Goal: Transaction & Acquisition: Obtain resource

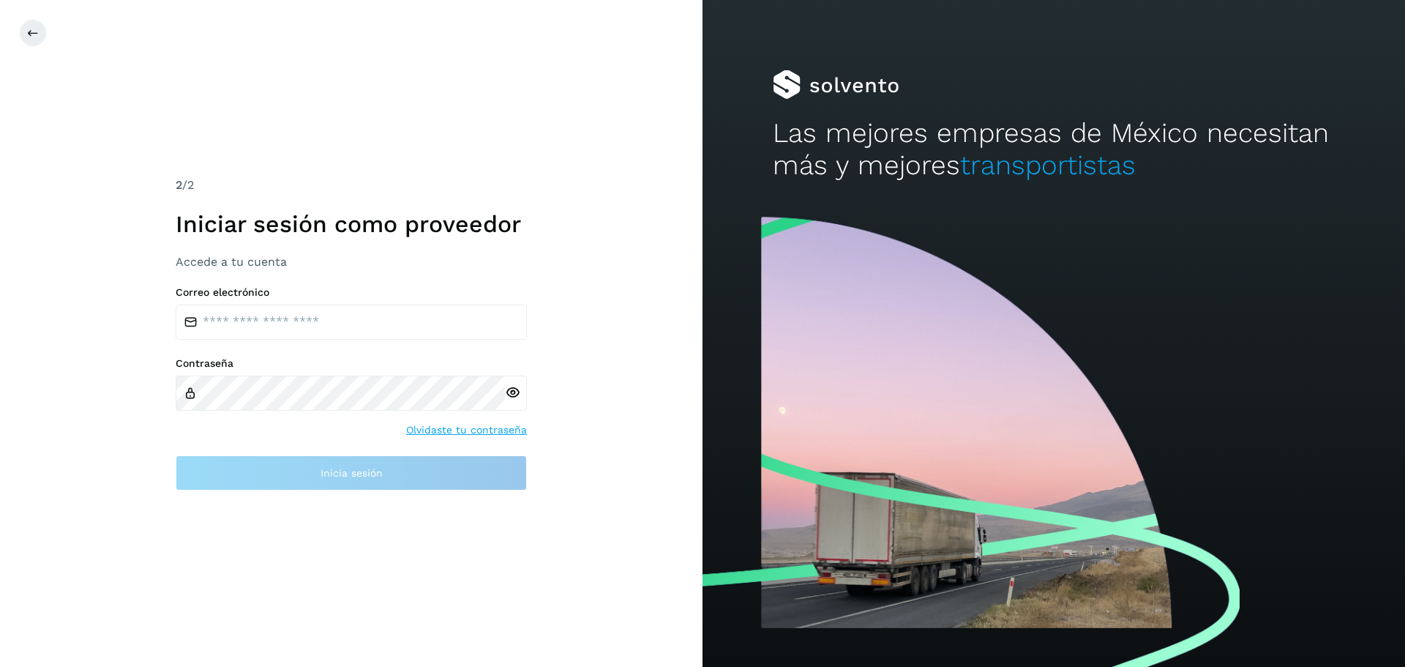
click at [255, 301] on div "Correo electrónico" at bounding box center [351, 312] width 351 height 53
drag, startPoint x: 255, startPoint y: 301, endPoint x: 261, endPoint y: 316, distance: 16.7
click at [255, 302] on div "Correo electrónico" at bounding box center [351, 312] width 351 height 53
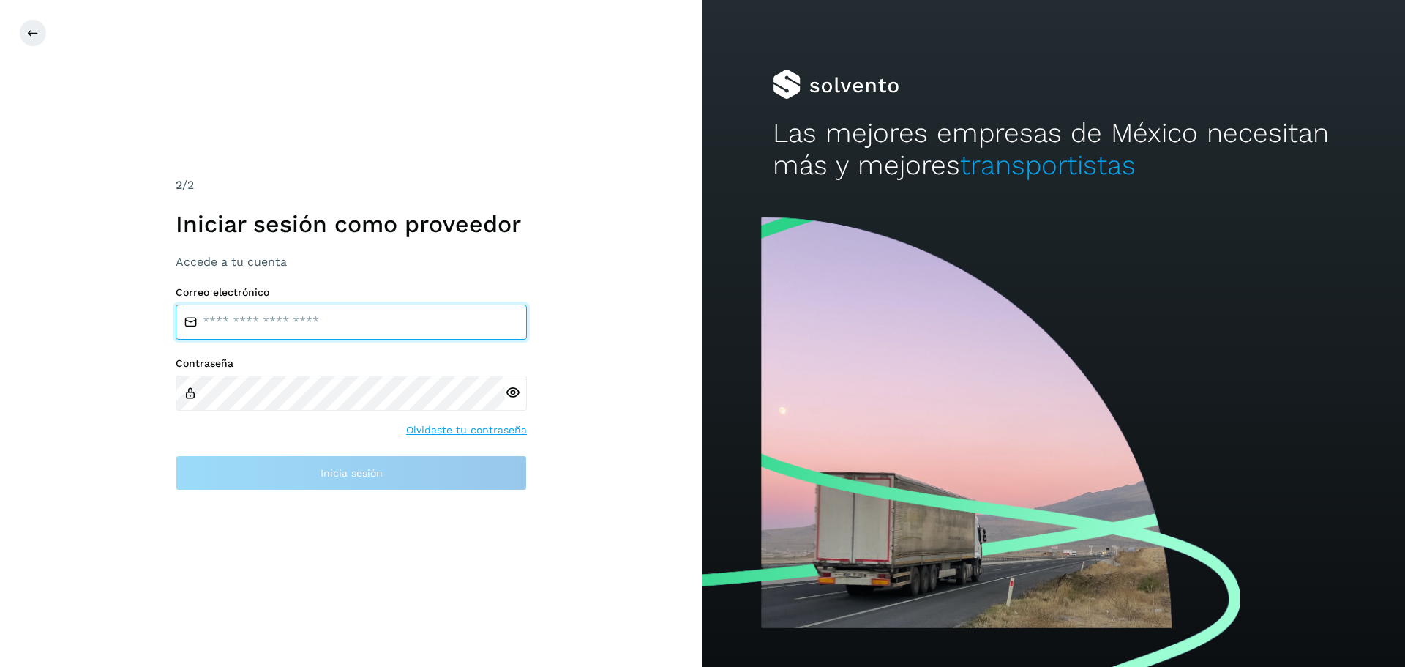
drag, startPoint x: 261, startPoint y: 316, endPoint x: 260, endPoint y: 307, distance: 9.6
click at [261, 316] on input "email" at bounding box center [351, 321] width 351 height 35
type input "**********"
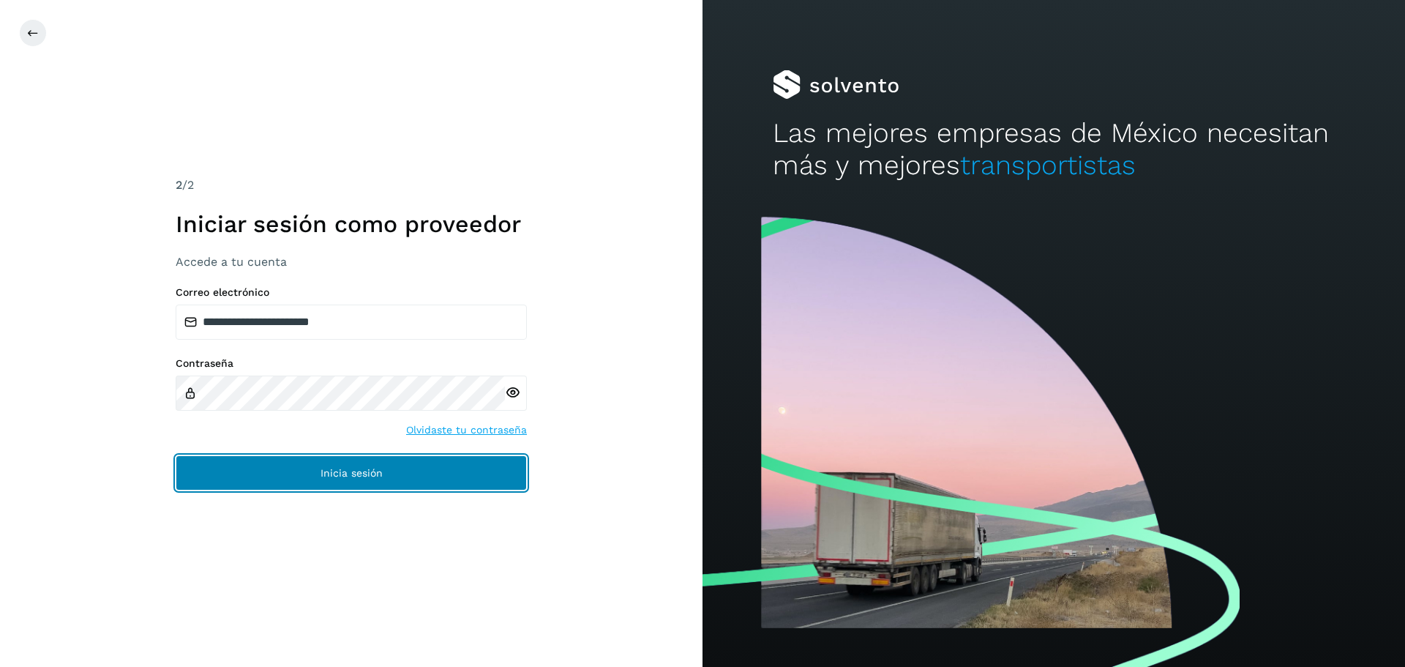
click at [310, 465] on button "Inicia sesión" at bounding box center [351, 472] width 351 height 35
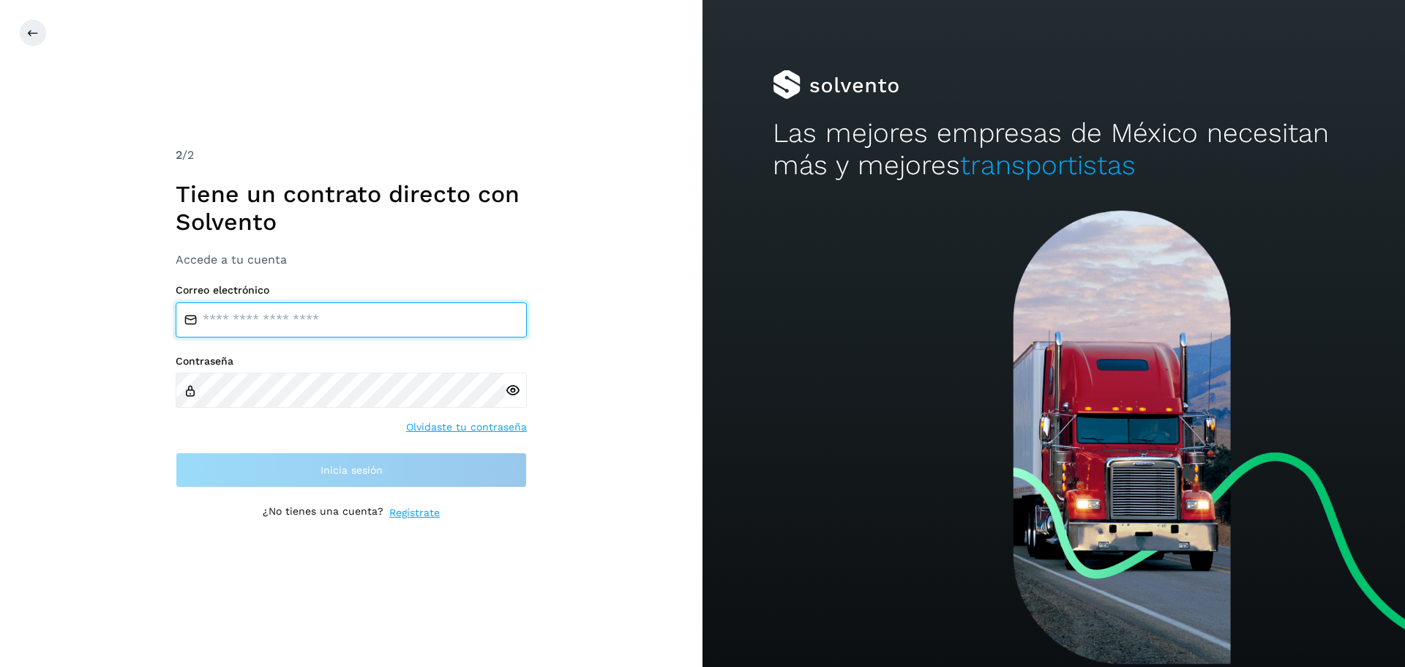
click at [330, 334] on input "email" at bounding box center [351, 319] width 351 height 35
type input "**********"
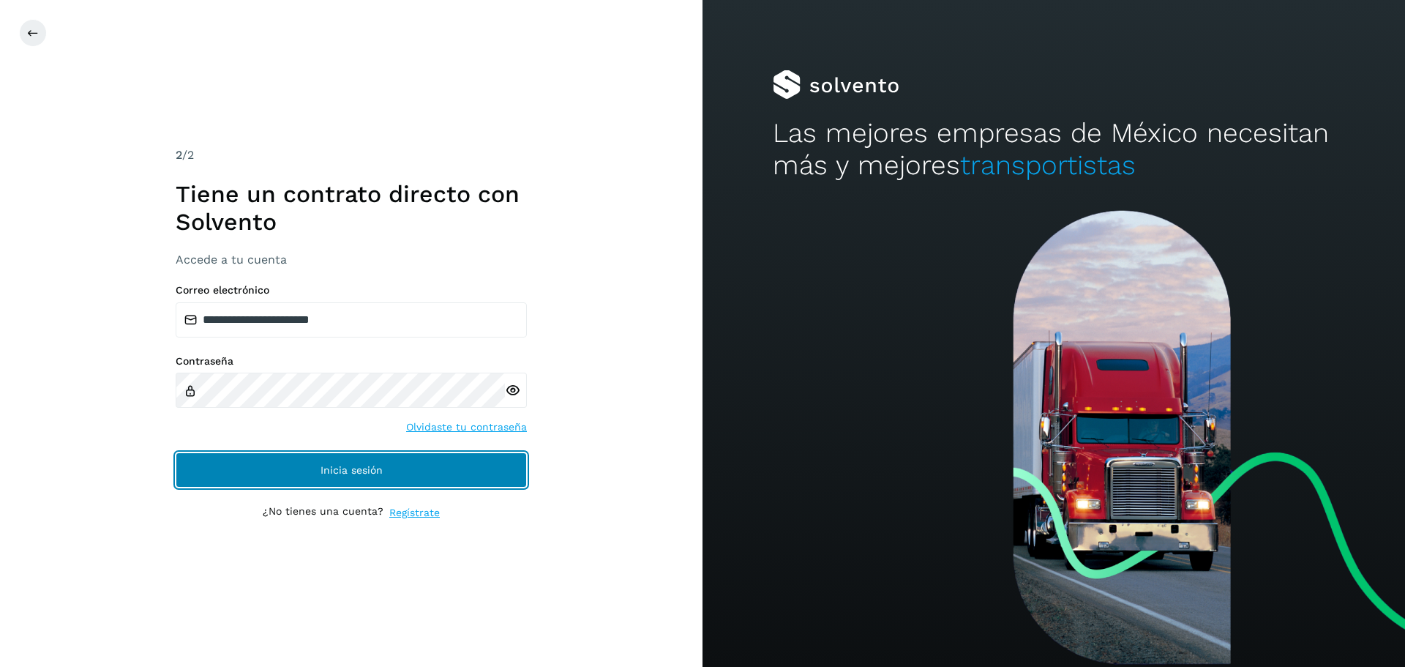
click at [333, 478] on button "Inicia sesión" at bounding box center [351, 469] width 351 height 35
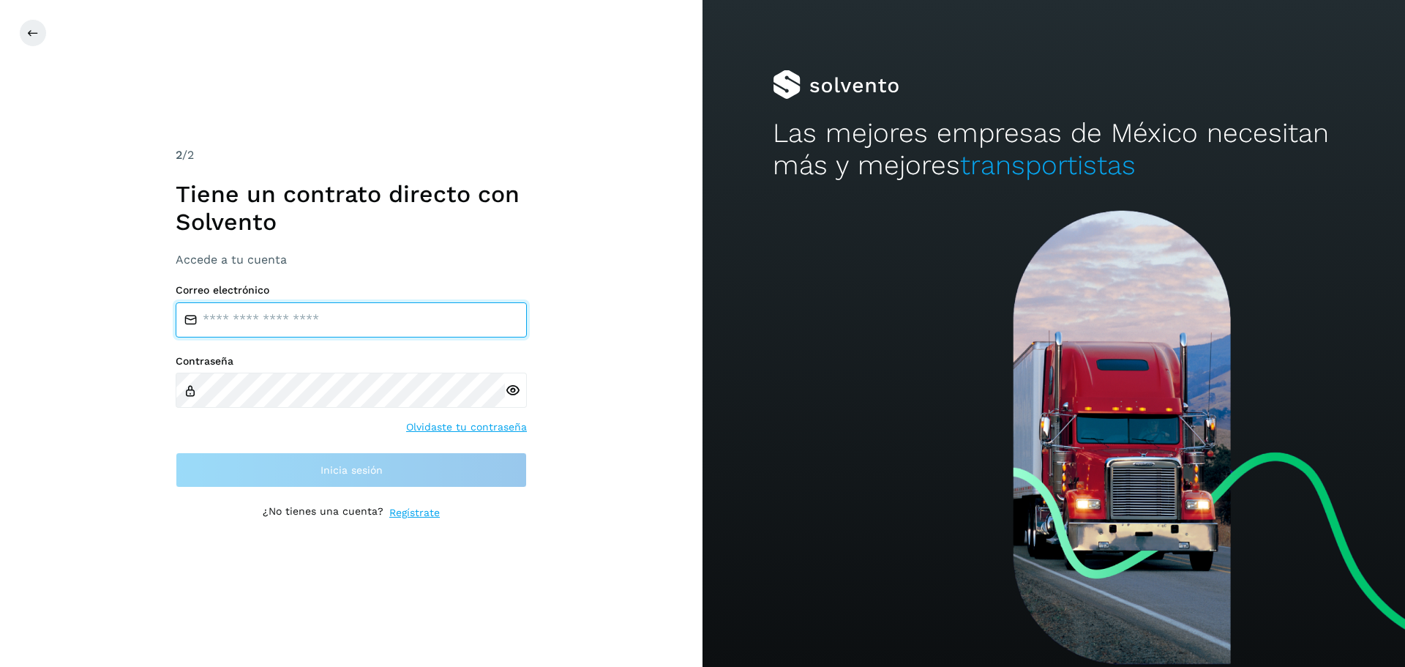
click at [272, 318] on input "email" at bounding box center [351, 319] width 351 height 35
type input "**********"
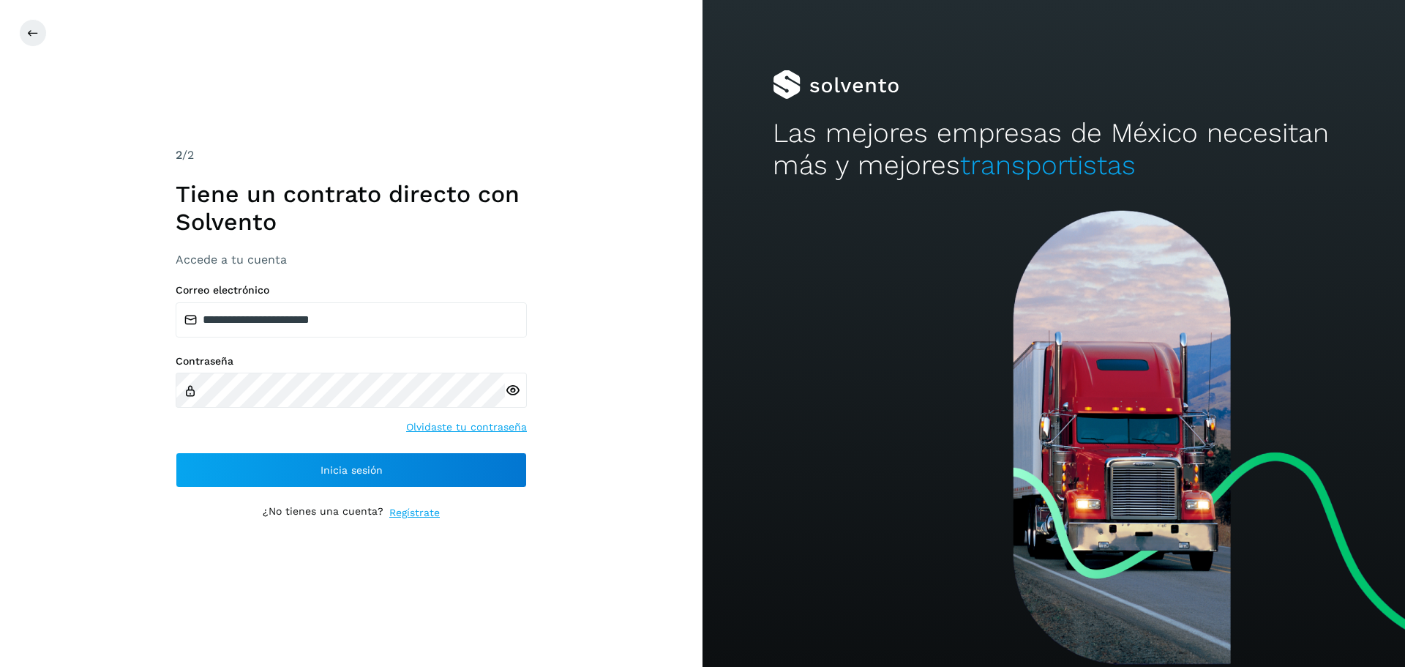
click at [514, 394] on icon at bounding box center [512, 390] width 15 height 15
click at [517, 388] on icon at bounding box center [512, 390] width 15 height 15
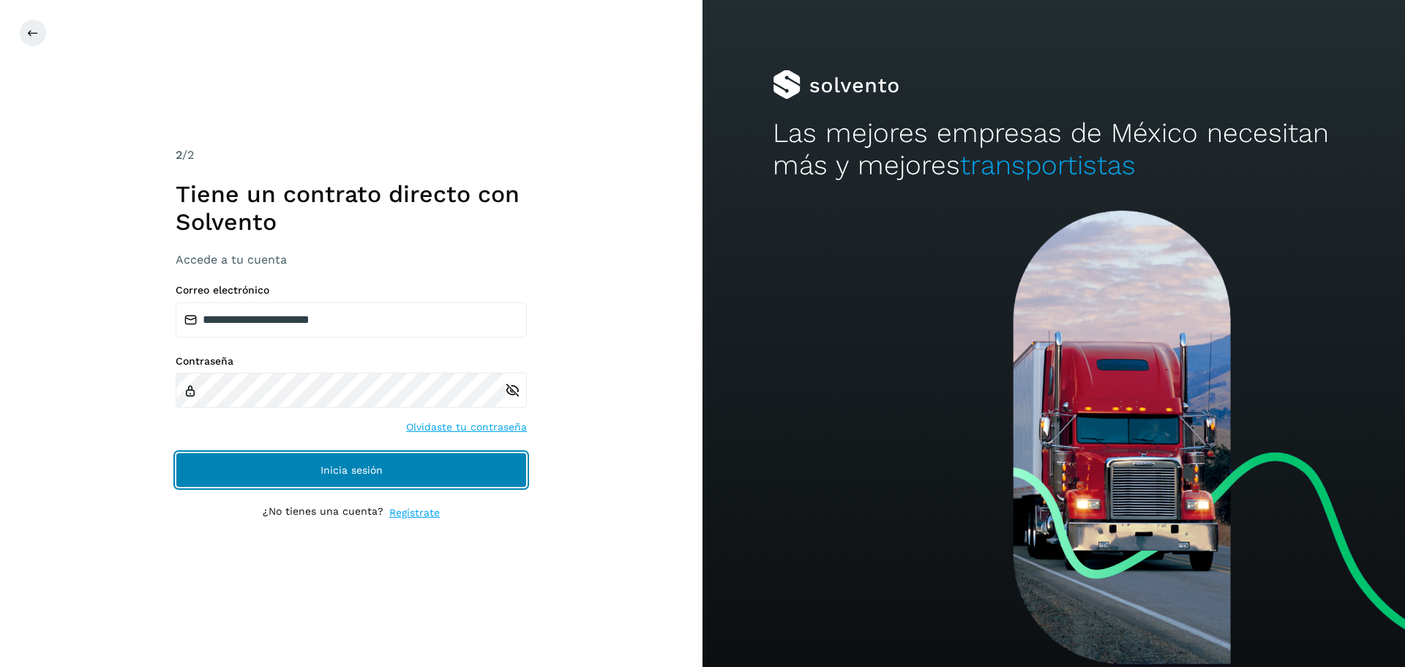
click at [310, 460] on button "Inicia sesión" at bounding box center [351, 469] width 351 height 35
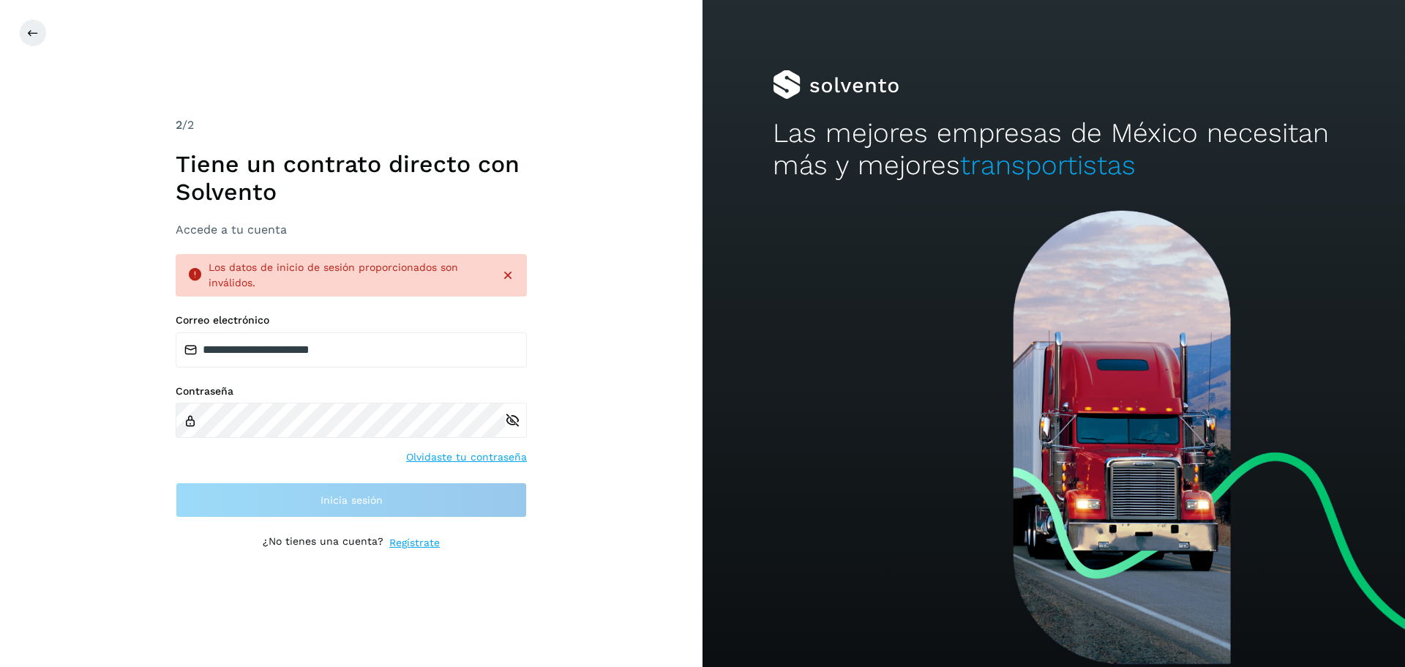
click at [50, 493] on div "**********" at bounding box center [351, 333] width 703 height 667
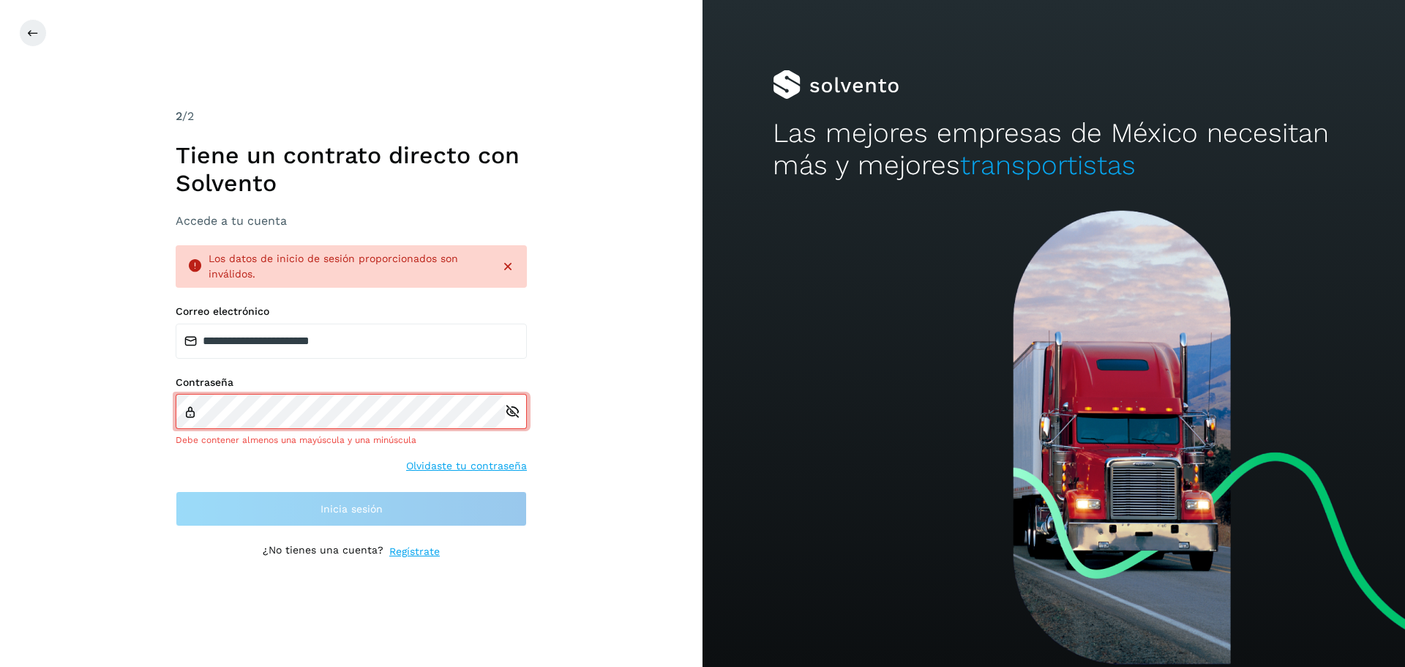
click at [521, 607] on div "**********" at bounding box center [351, 333] width 703 height 667
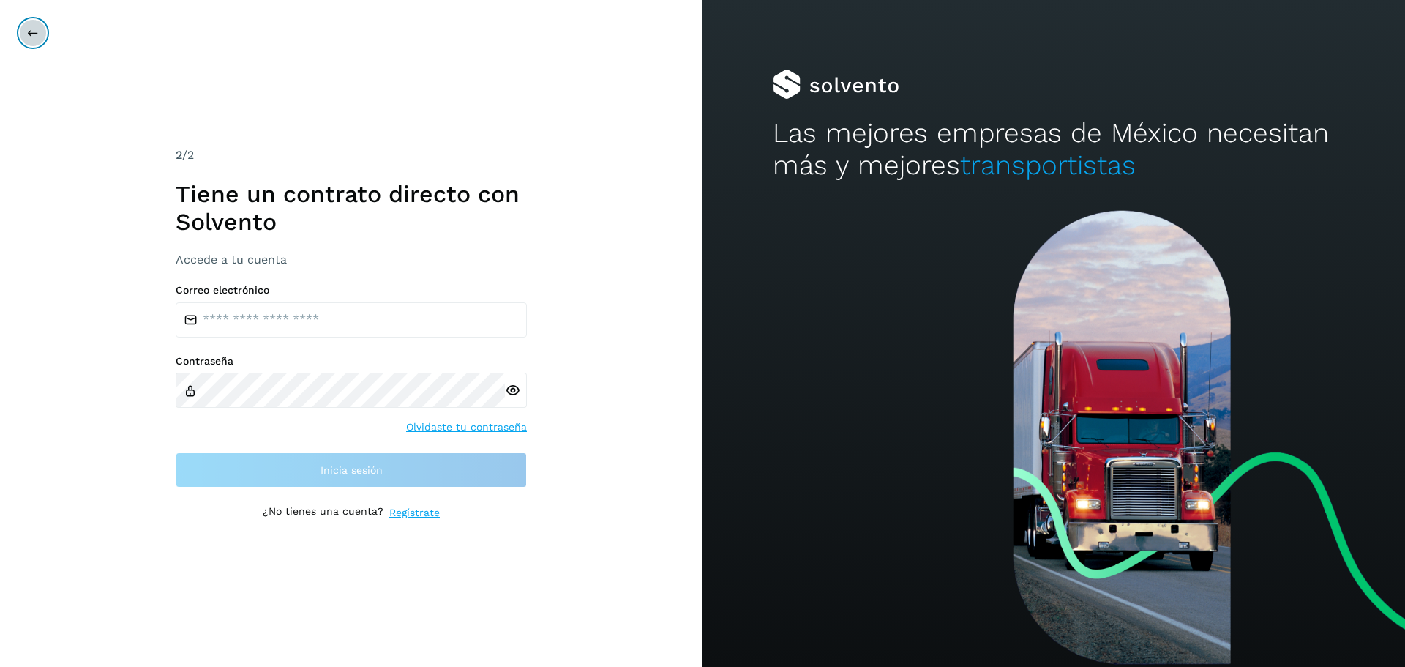
click at [40, 35] on button at bounding box center [33, 33] width 28 height 28
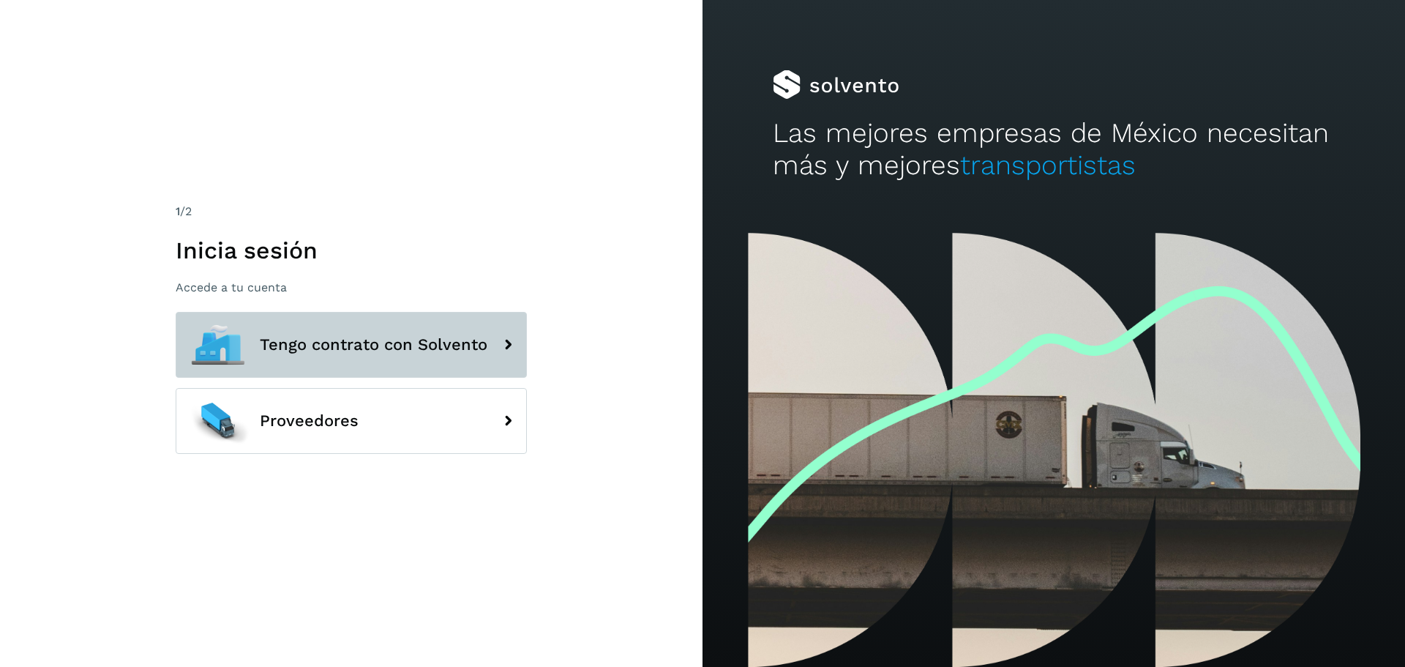
click at [415, 354] on button "Tengo contrato con Solvento" at bounding box center [351, 345] width 351 height 66
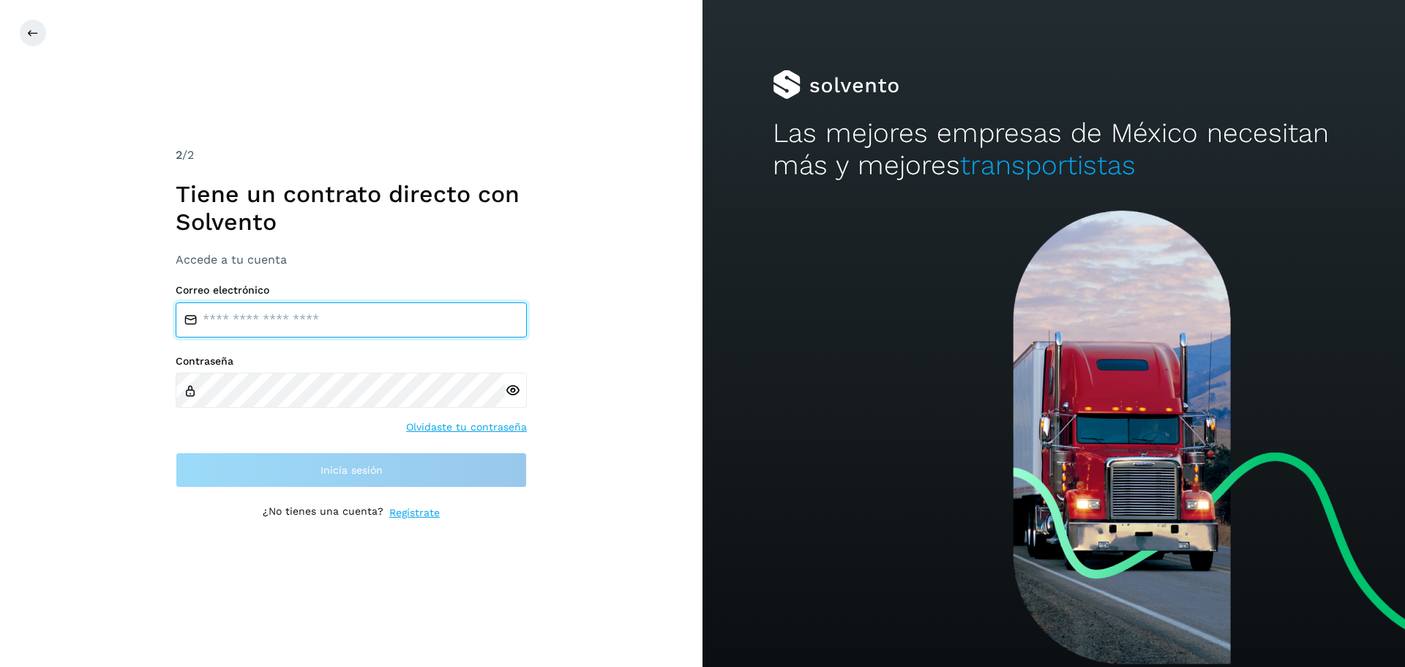
click at [203, 328] on input "email" at bounding box center [351, 319] width 351 height 35
type input "**********"
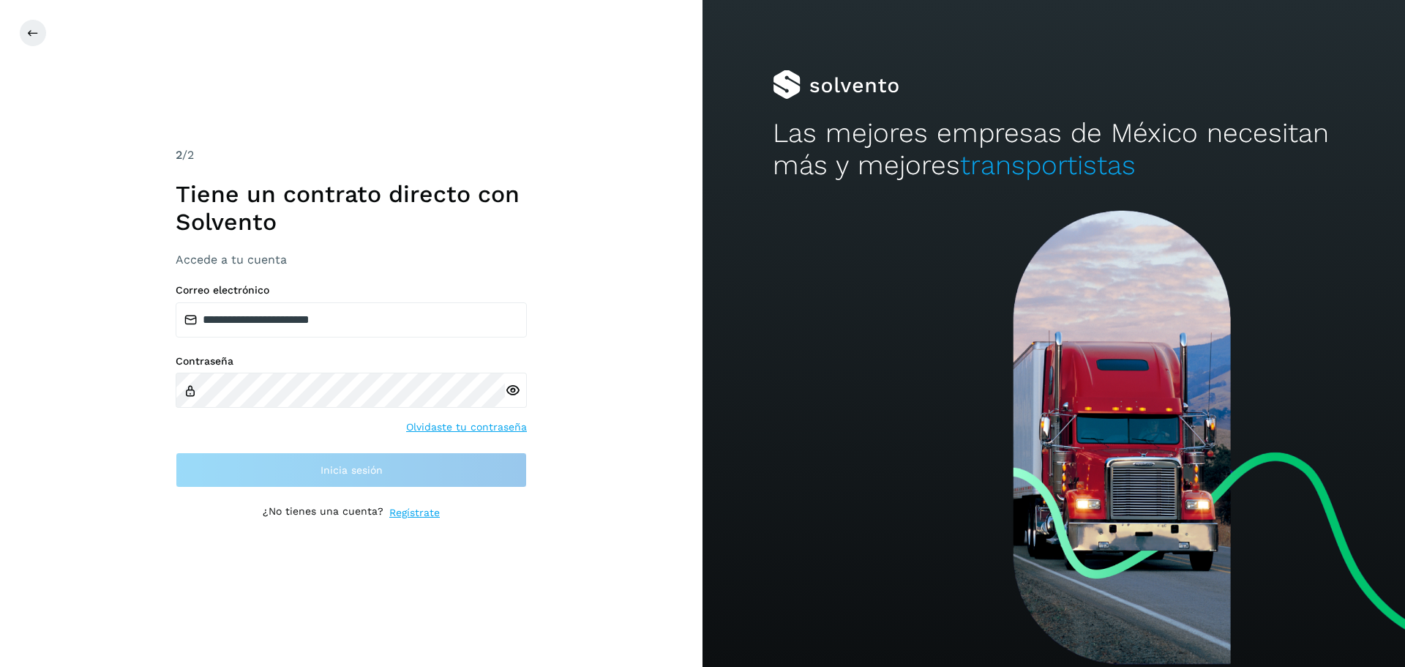
drag, startPoint x: 21, startPoint y: 433, endPoint x: 150, endPoint y: 419, distance: 129.6
click at [26, 431] on div "**********" at bounding box center [351, 333] width 703 height 667
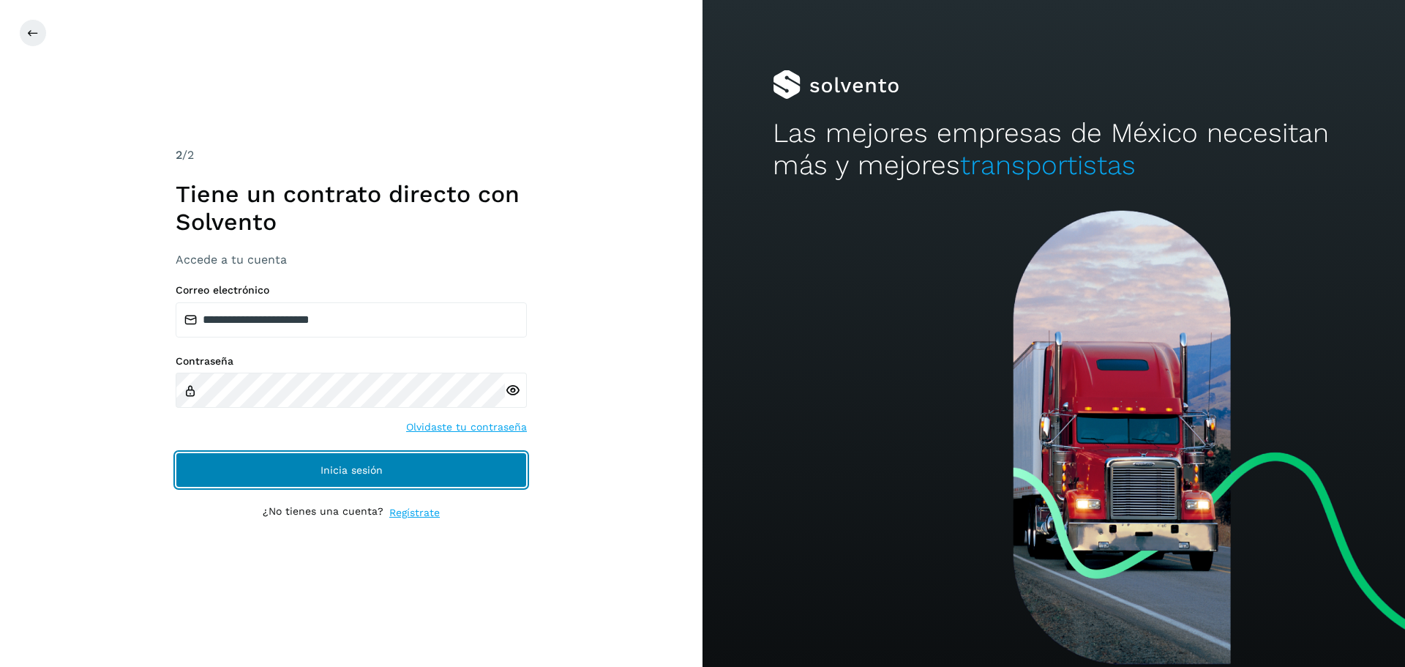
click at [298, 460] on button "Inicia sesión" at bounding box center [351, 469] width 351 height 35
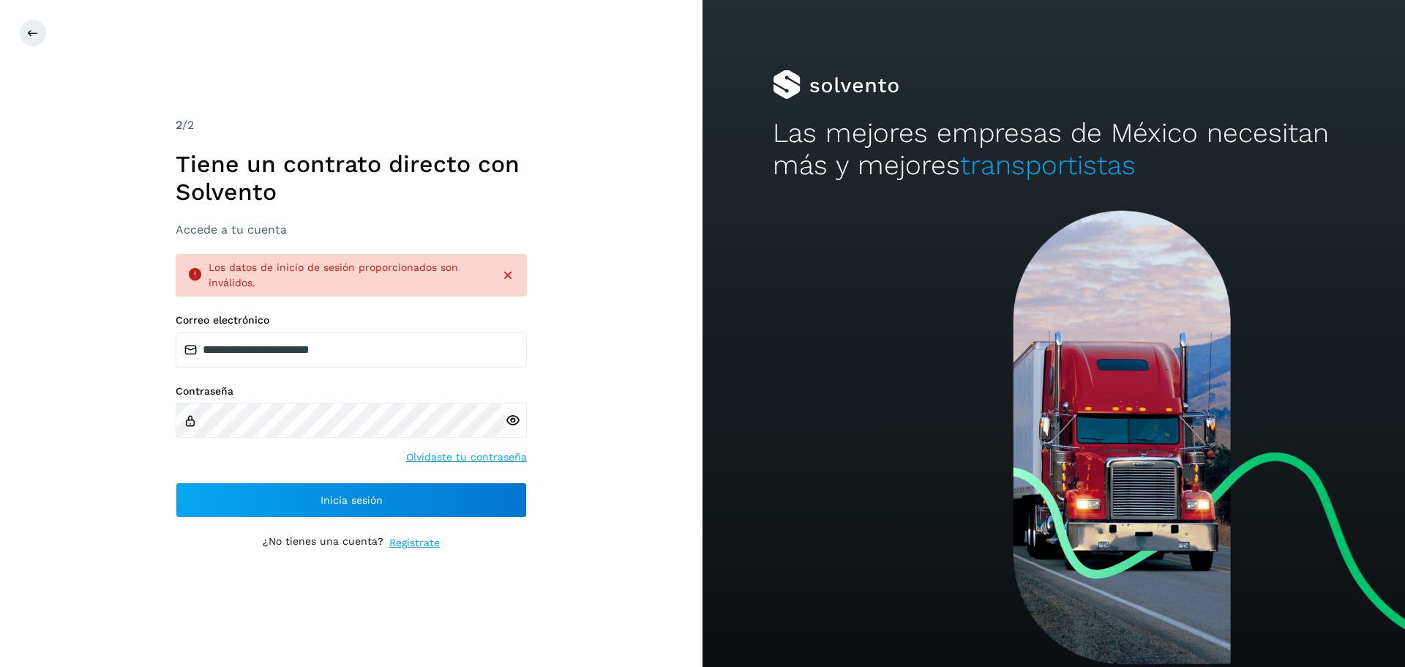
click at [263, 403] on div "Contraseña" at bounding box center [351, 411] width 351 height 53
click at [510, 423] on icon at bounding box center [512, 420] width 15 height 15
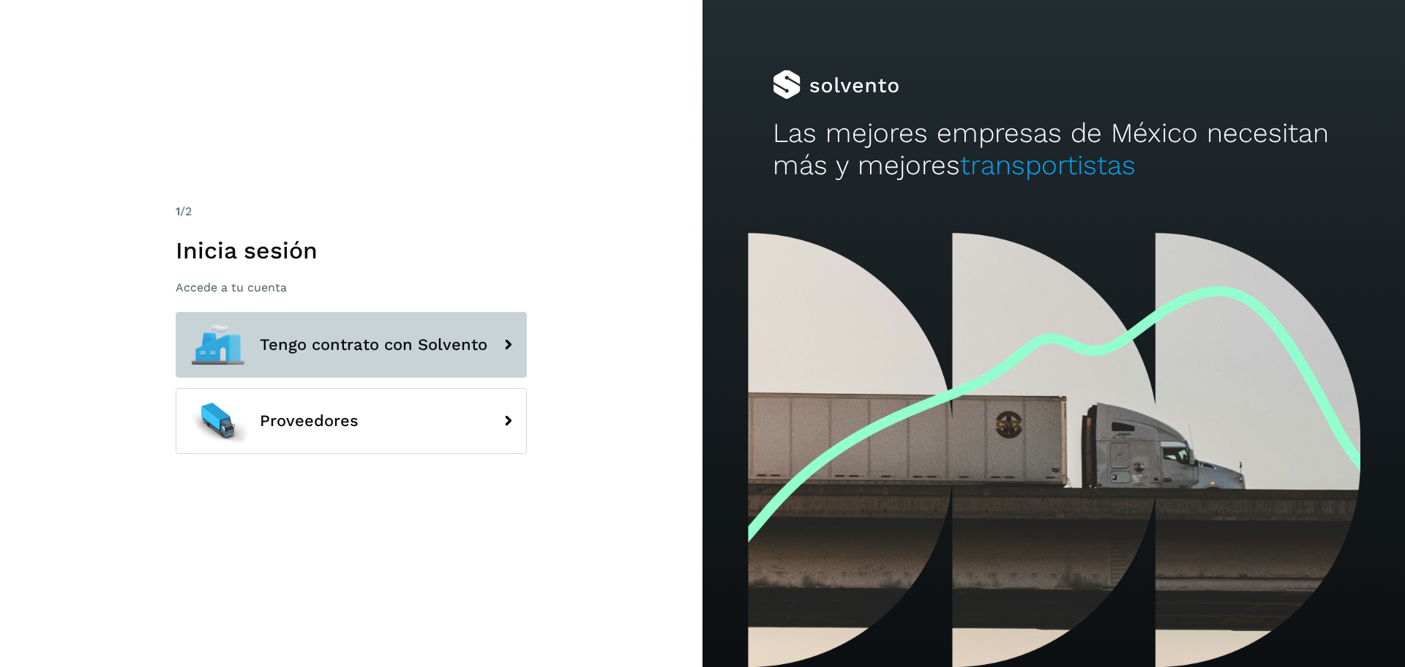
click at [306, 363] on button "Tengo contrato con Solvento" at bounding box center [351, 345] width 351 height 66
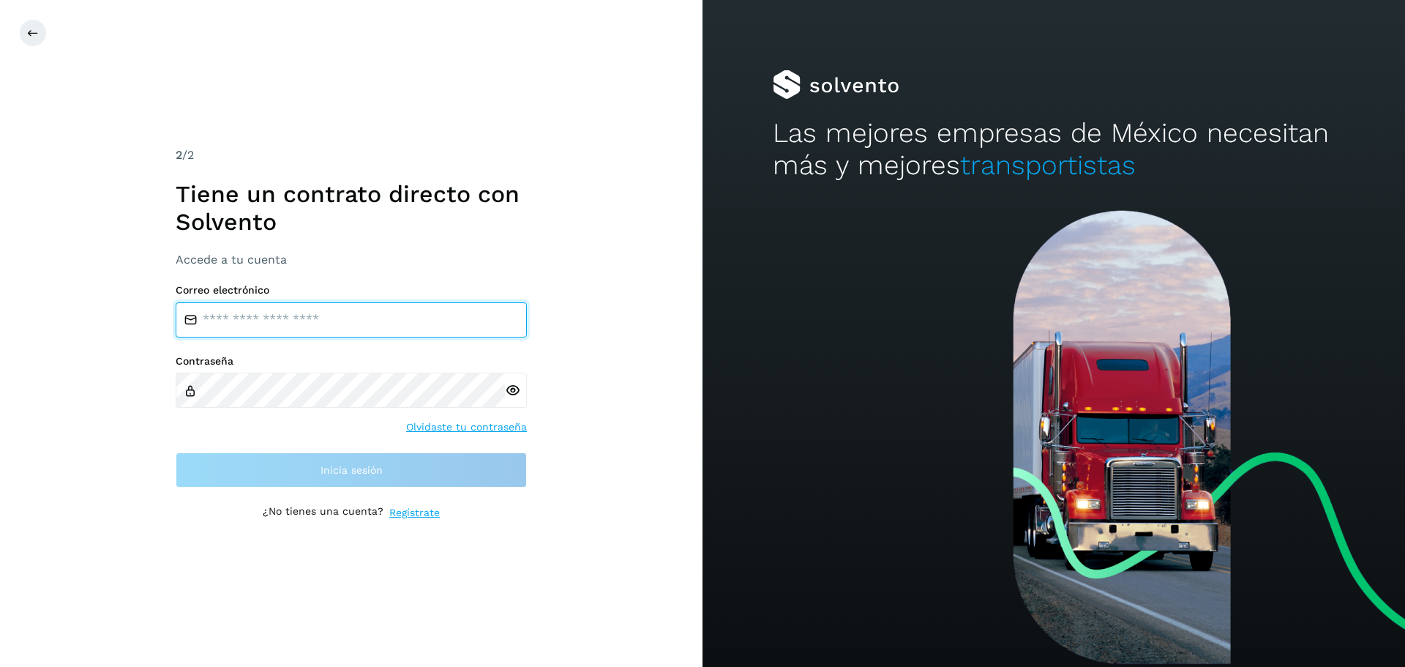
click at [243, 319] on input "email" at bounding box center [351, 319] width 351 height 35
type input "**********"
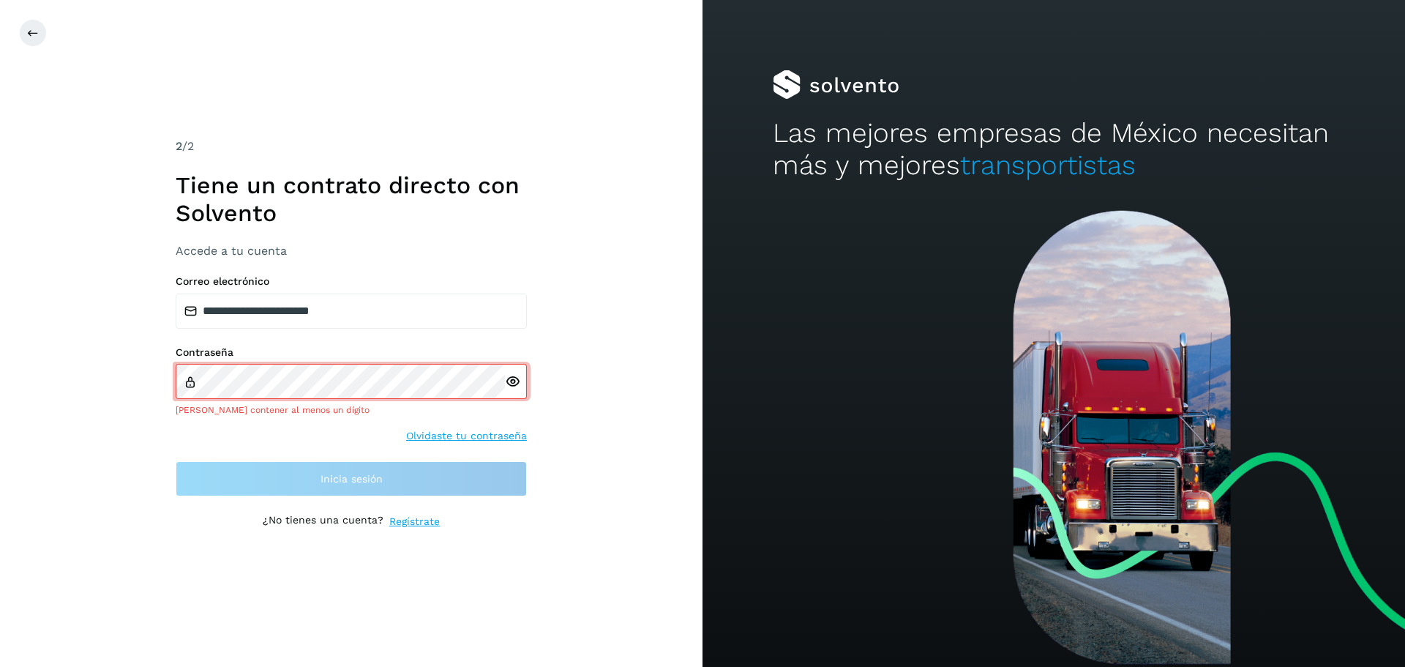
click at [515, 388] on icon at bounding box center [512, 381] width 15 height 15
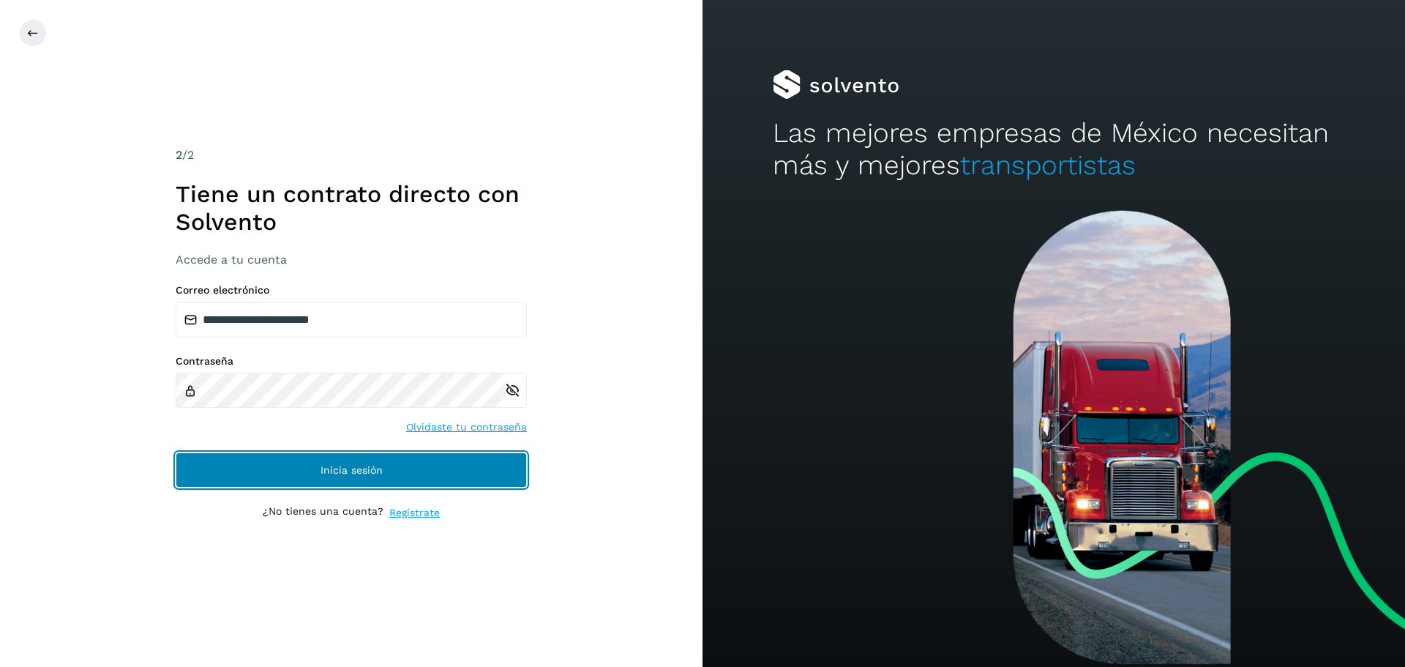
click at [364, 479] on button "Inicia sesión" at bounding box center [351, 469] width 351 height 35
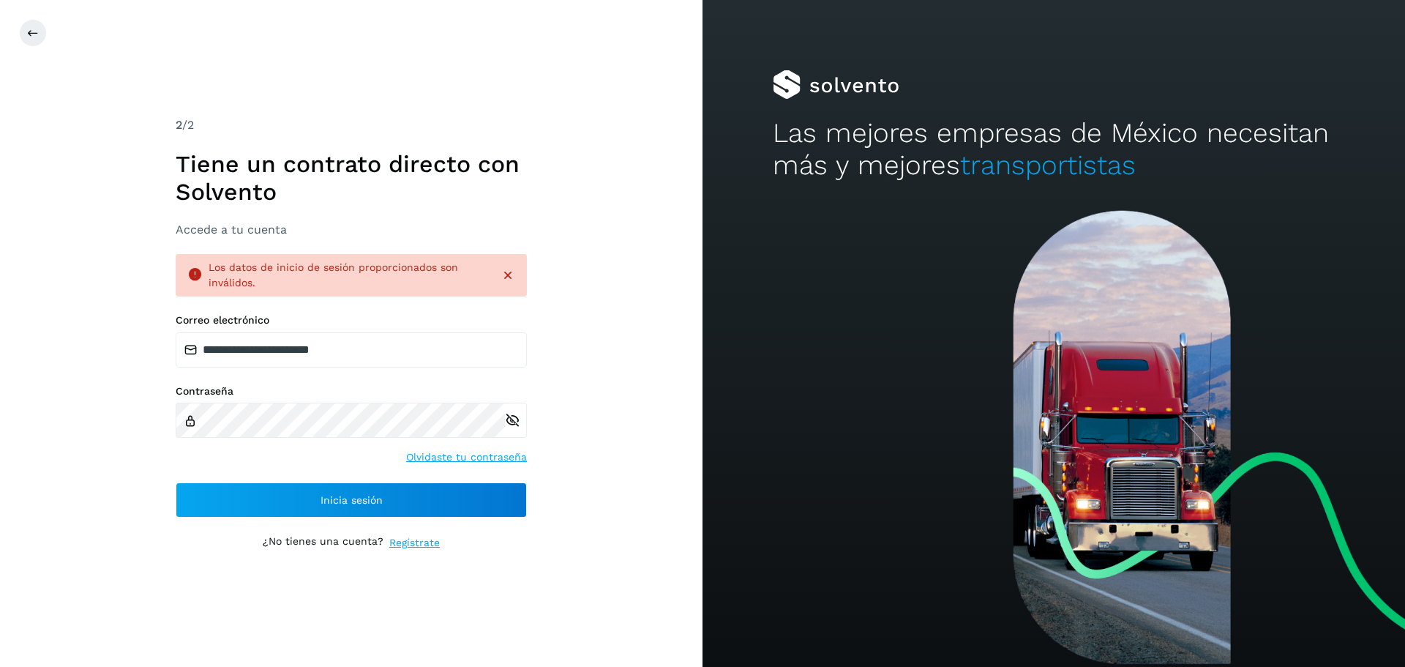
click at [449, 465] on link "Olvidaste tu contraseña" at bounding box center [466, 456] width 121 height 15
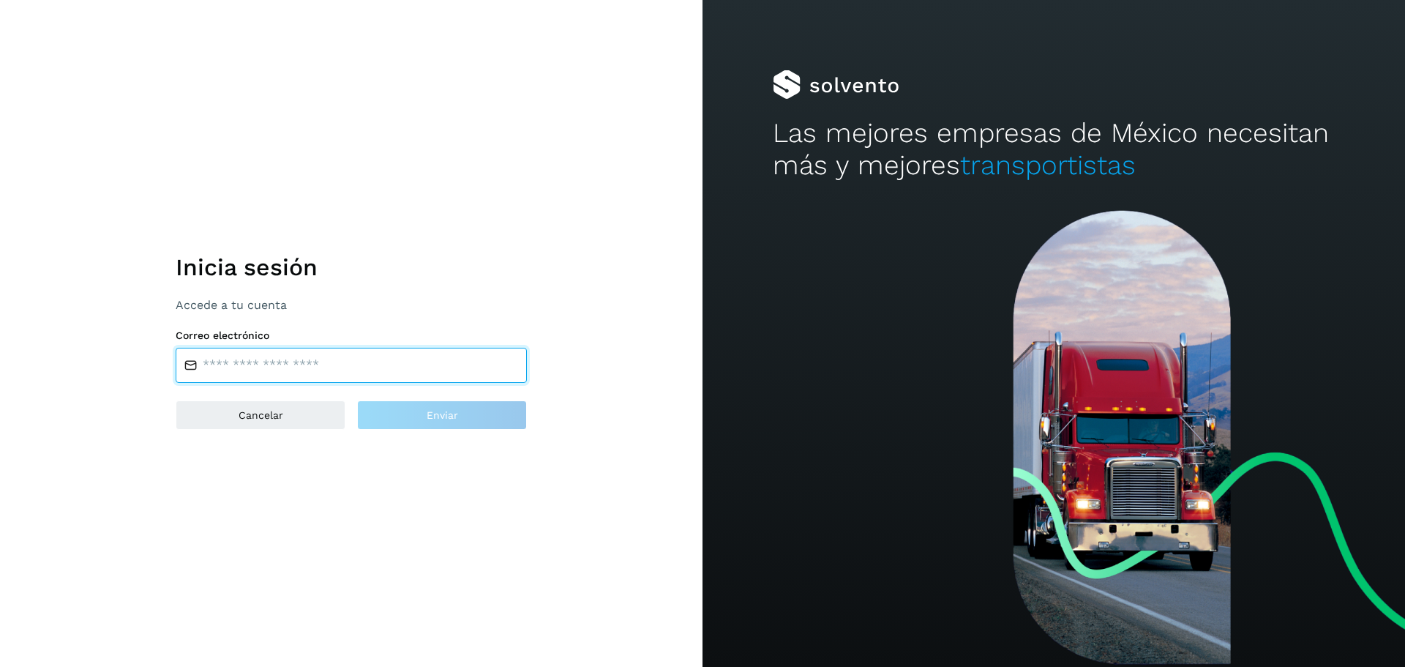
click at [246, 367] on input "email" at bounding box center [351, 365] width 351 height 35
type input "**********"
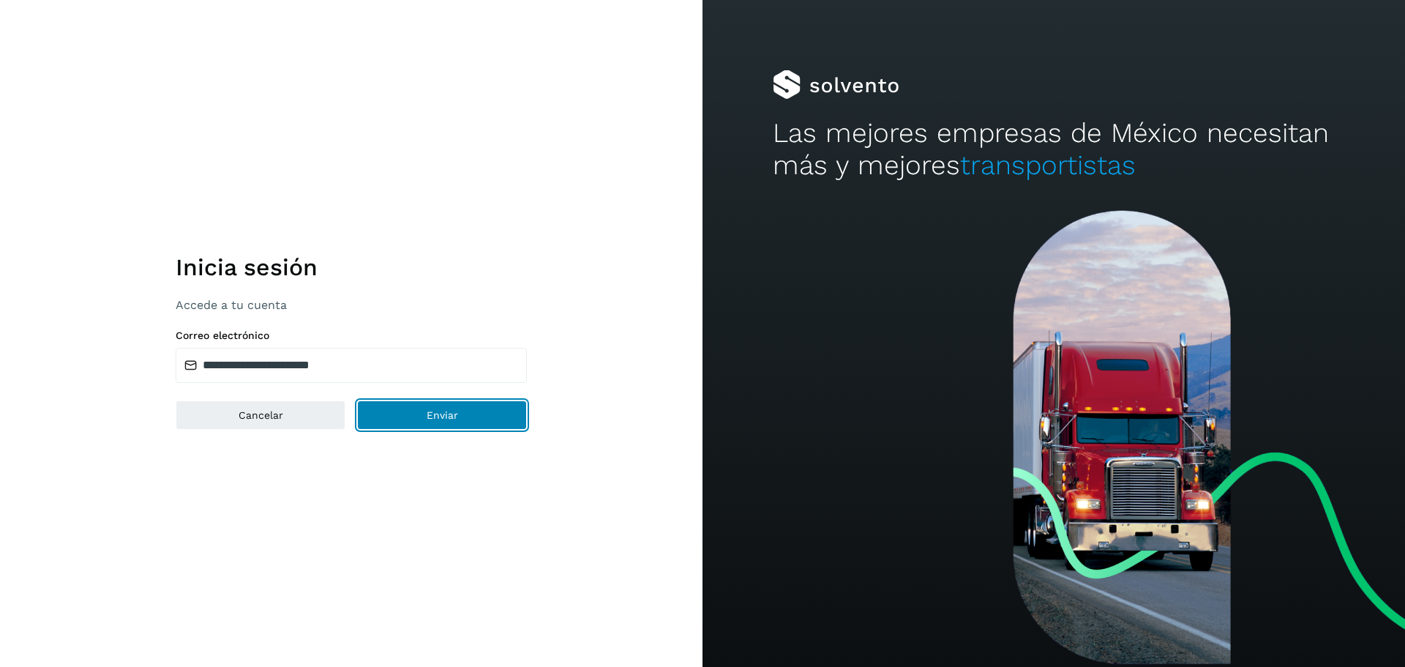
click at [430, 418] on span "Enviar" at bounding box center [442, 415] width 31 height 10
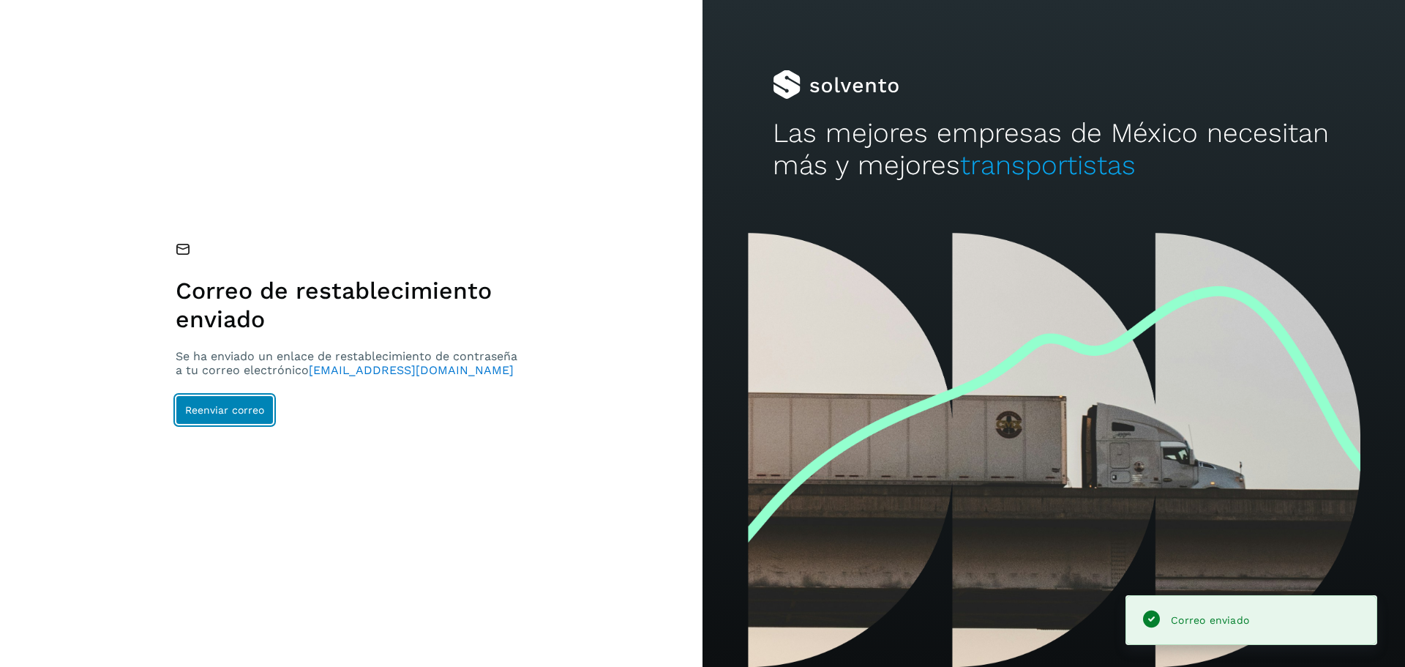
click at [206, 420] on button "Reenviar correo" at bounding box center [225, 409] width 98 height 29
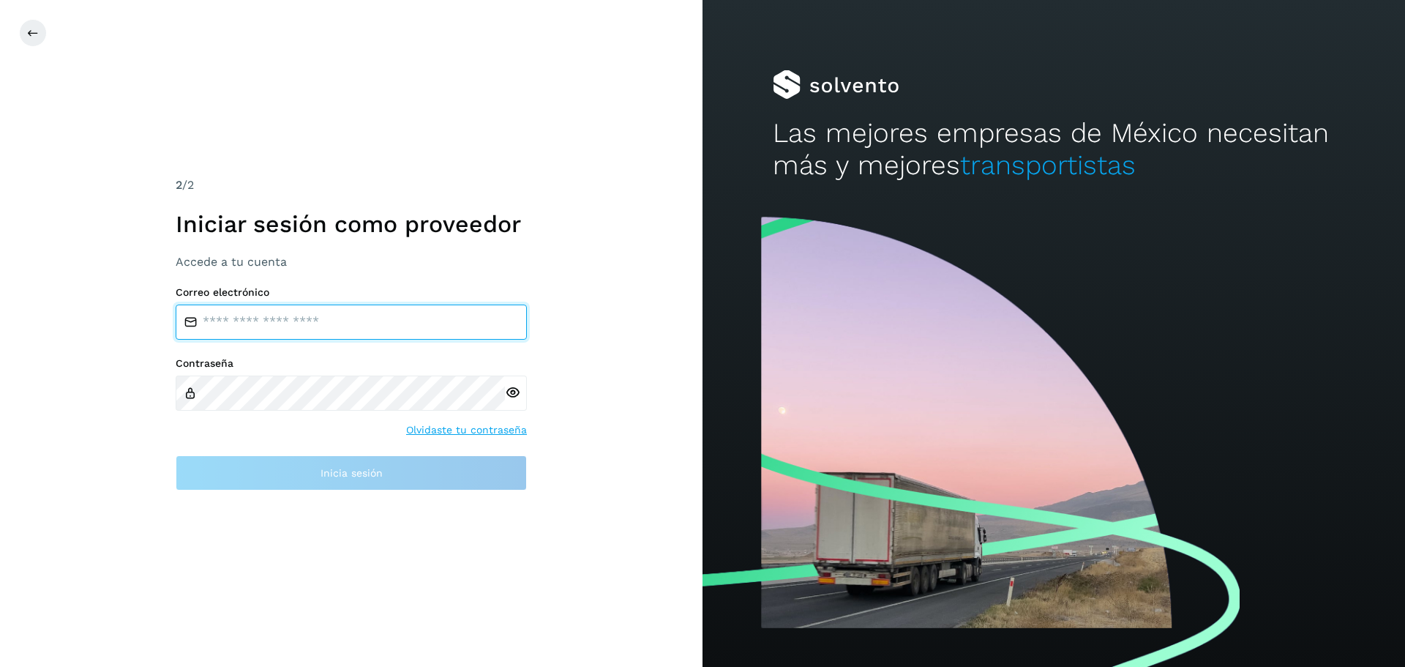
click at [279, 316] on input "email" at bounding box center [351, 321] width 351 height 35
type input "**********"
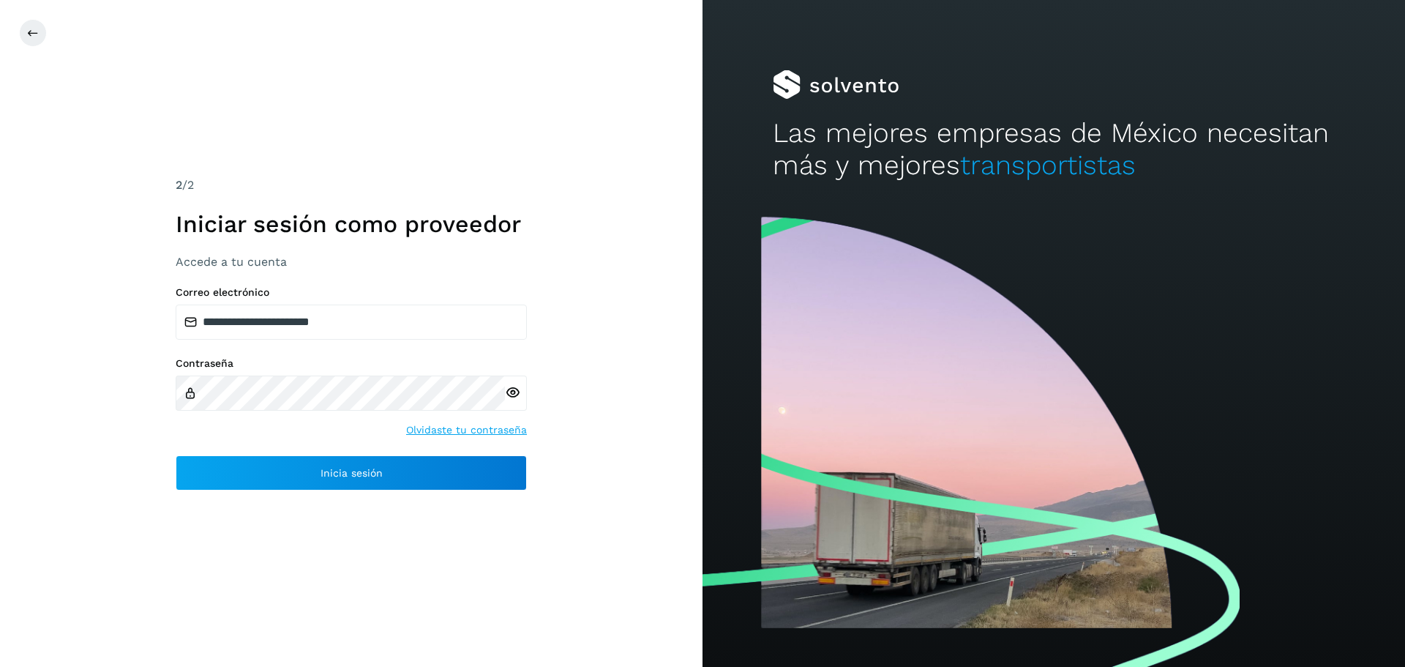
click at [509, 392] on icon at bounding box center [512, 392] width 15 height 15
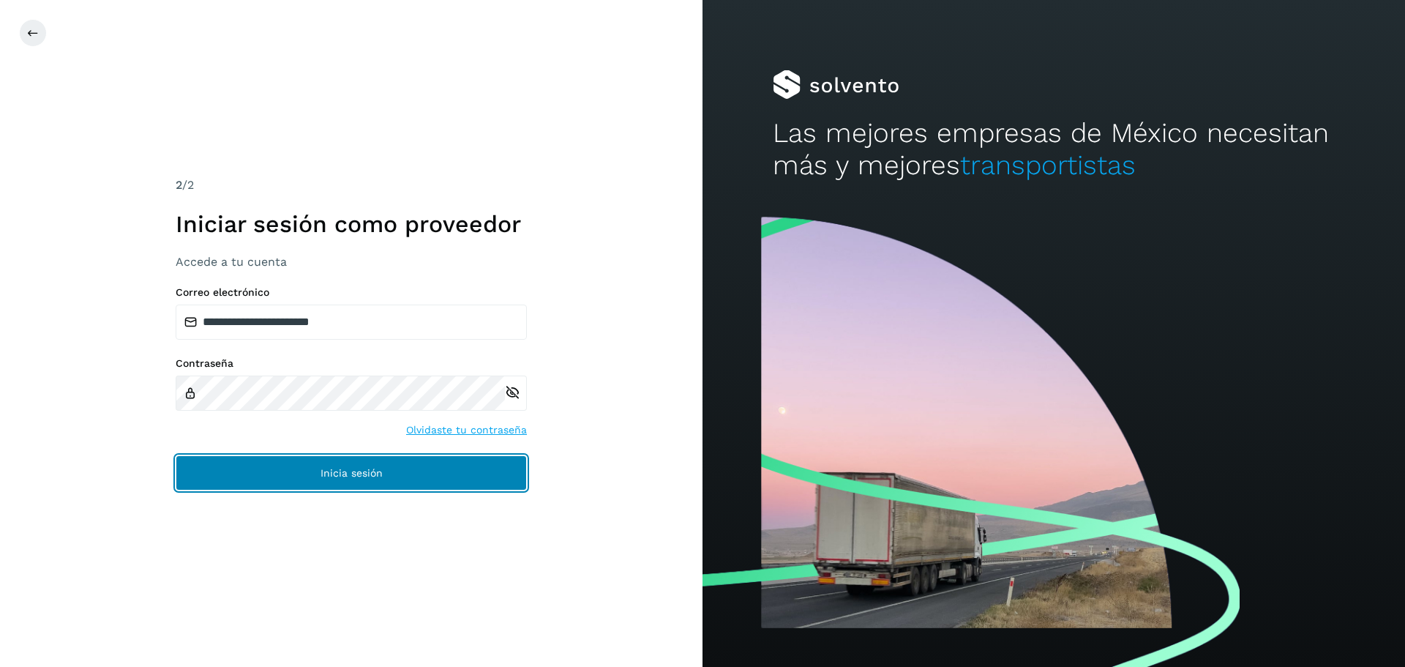
click at [307, 476] on button "Inicia sesión" at bounding box center [351, 472] width 351 height 35
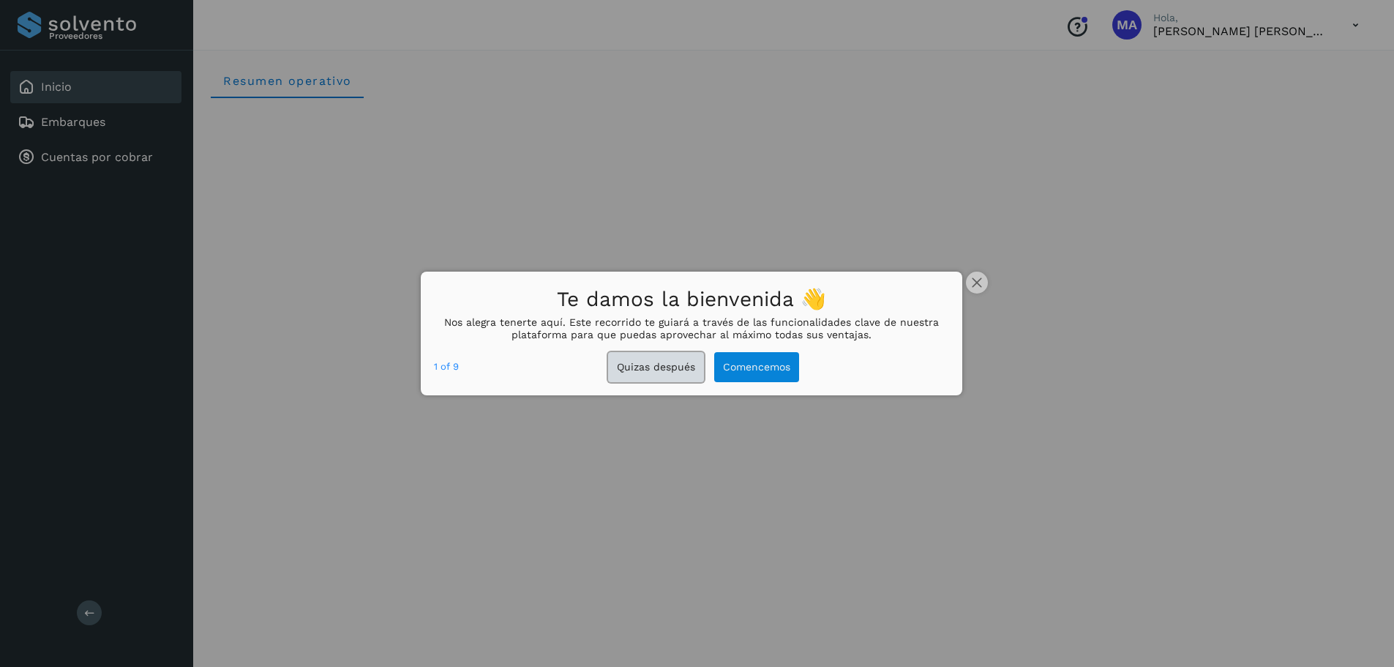
click at [640, 365] on button "Quizas después" at bounding box center [656, 367] width 96 height 30
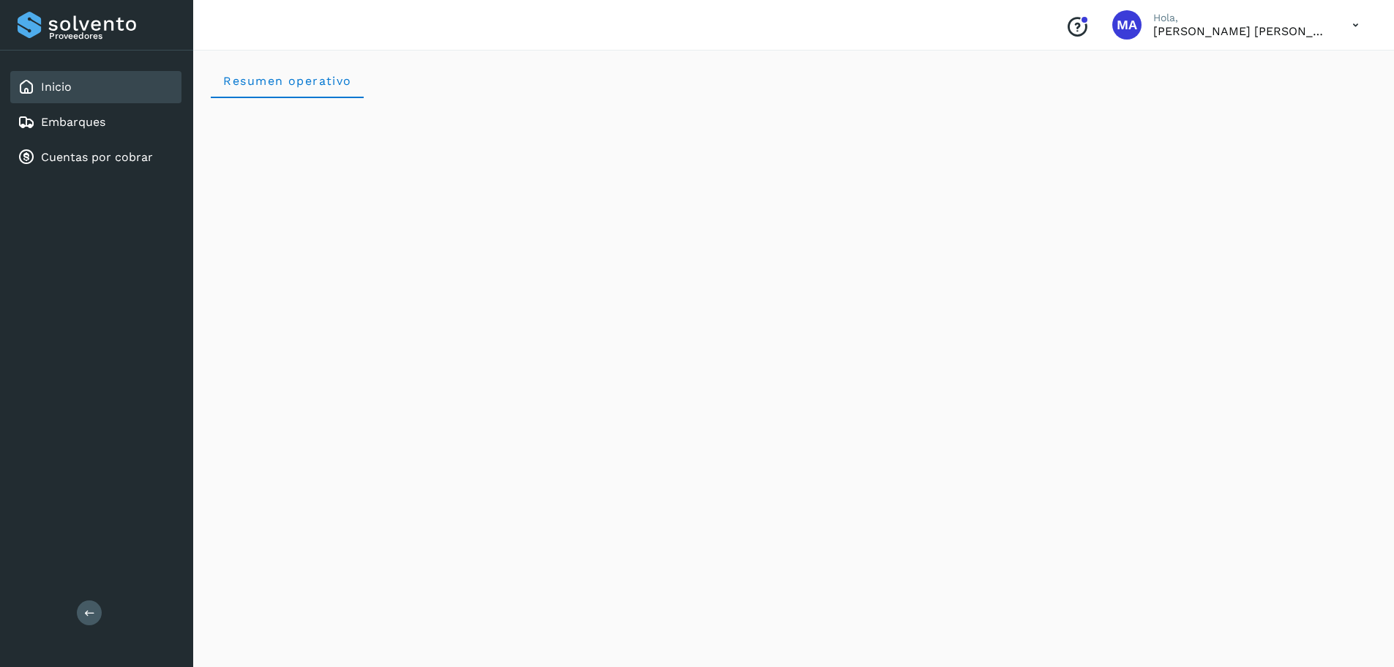
click at [63, 83] on link "Inicio" at bounding box center [56, 87] width 31 height 14
click at [46, 120] on link "Embarques" at bounding box center [73, 122] width 64 height 14
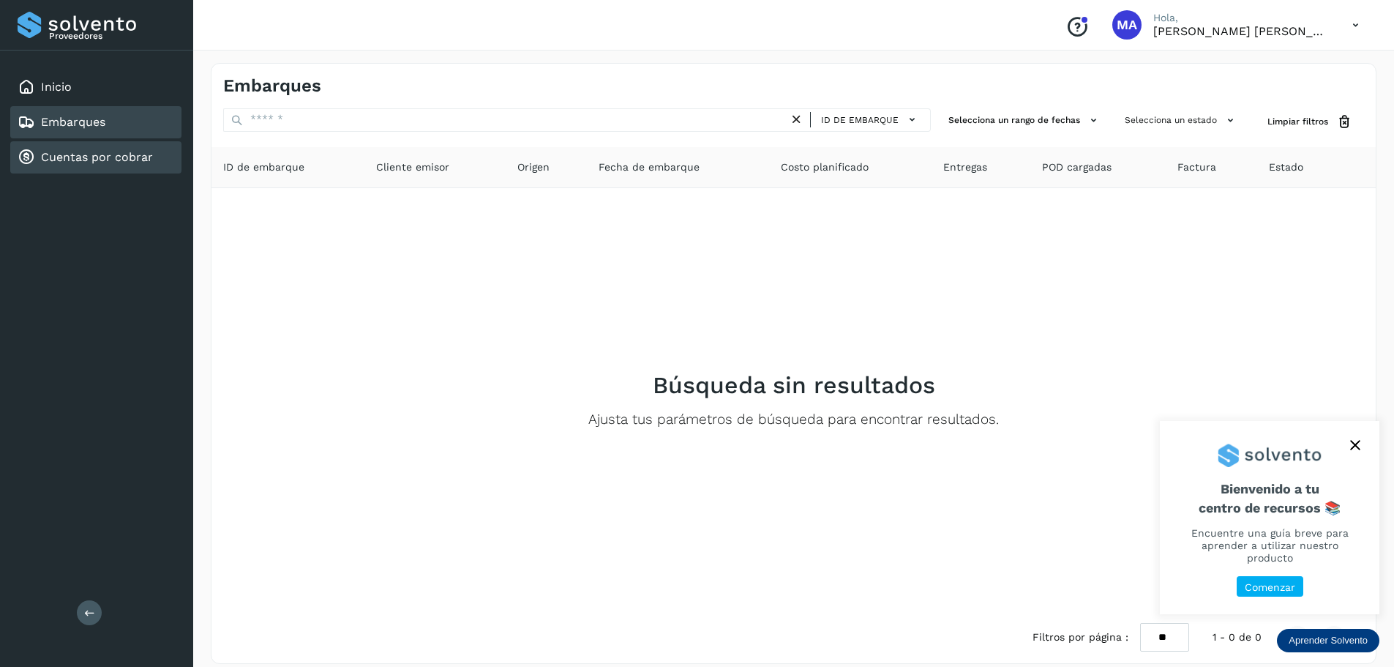
click at [49, 154] on link "Cuentas por cobrar" at bounding box center [97, 157] width 112 height 14
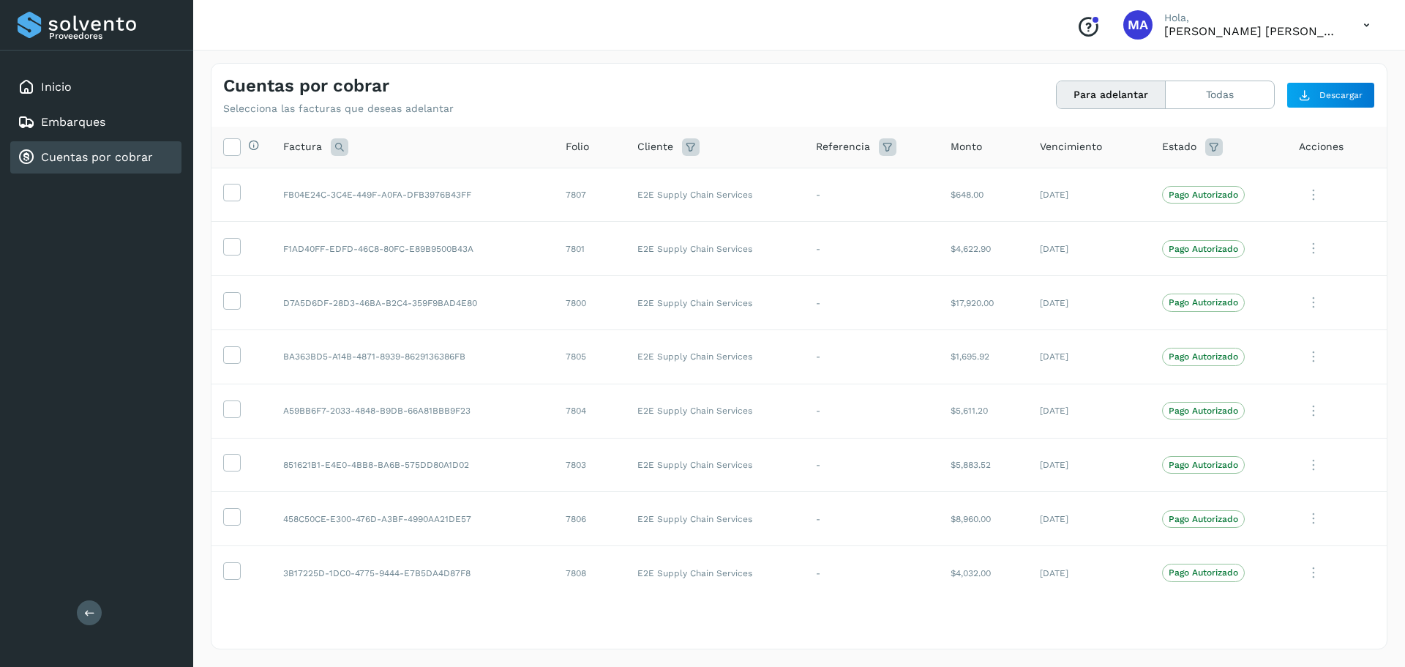
click at [1091, 101] on button "Para adelantar" at bounding box center [1111, 94] width 109 height 27
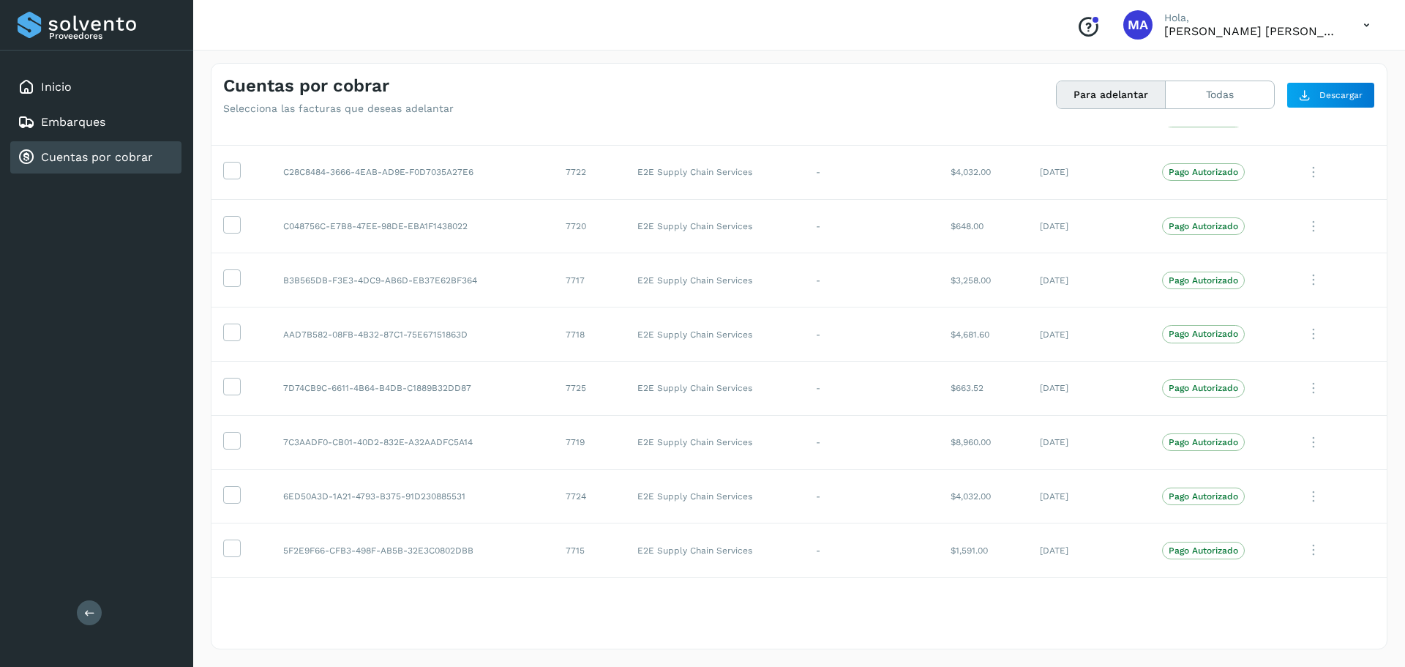
scroll to position [2388, 0]
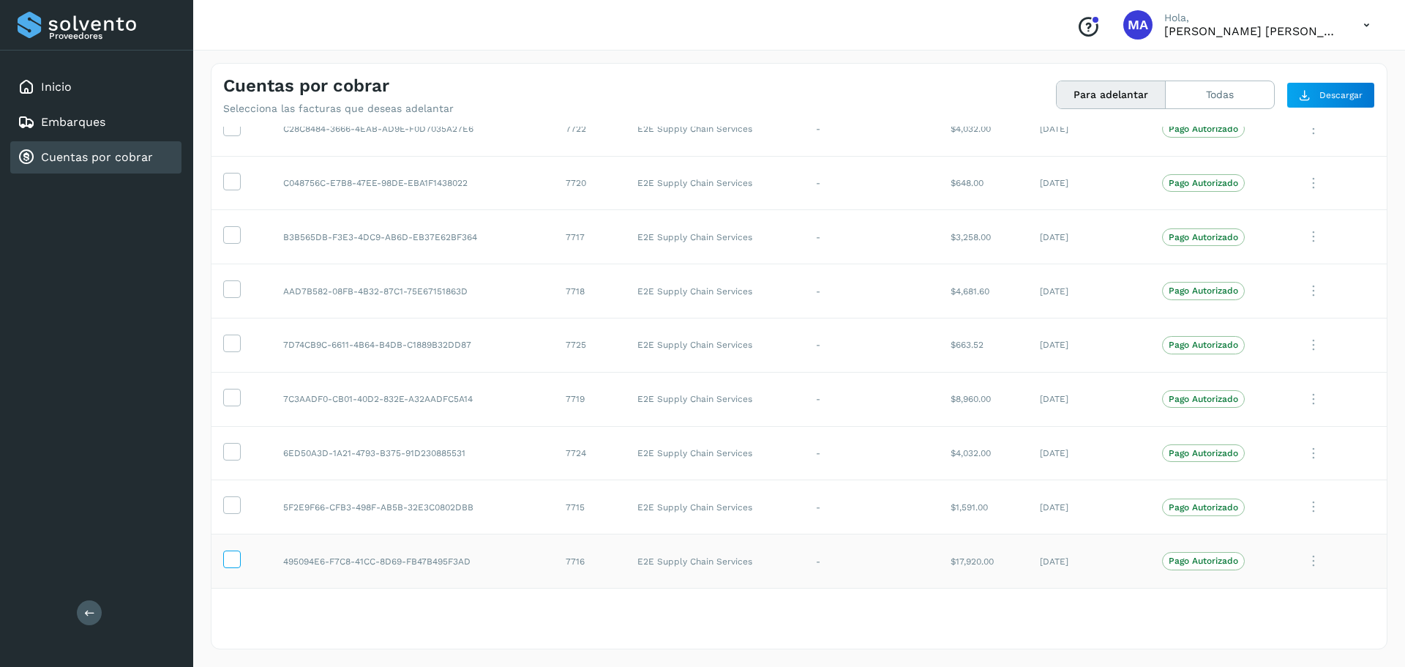
click at [236, 558] on icon at bounding box center [231, 557] width 15 height 15
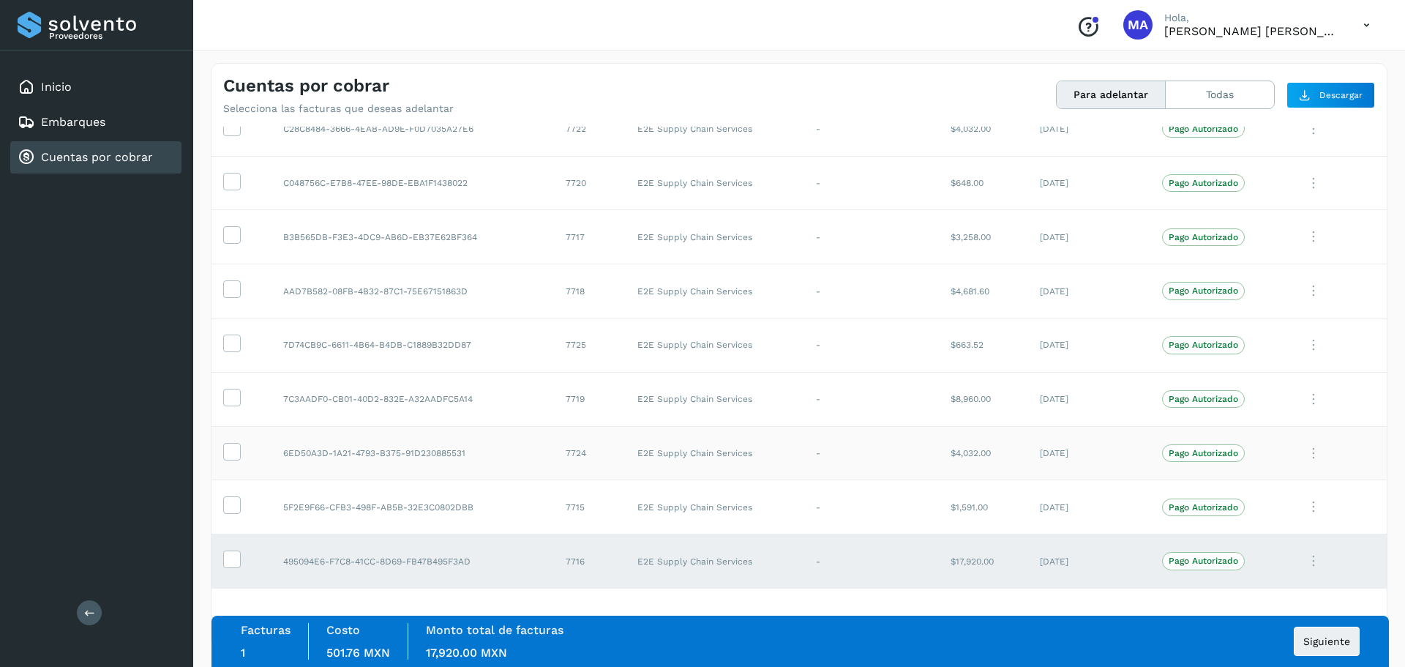
click at [223, 457] on td at bounding box center [242, 453] width 60 height 54
click at [231, 455] on icon at bounding box center [231, 450] width 15 height 15
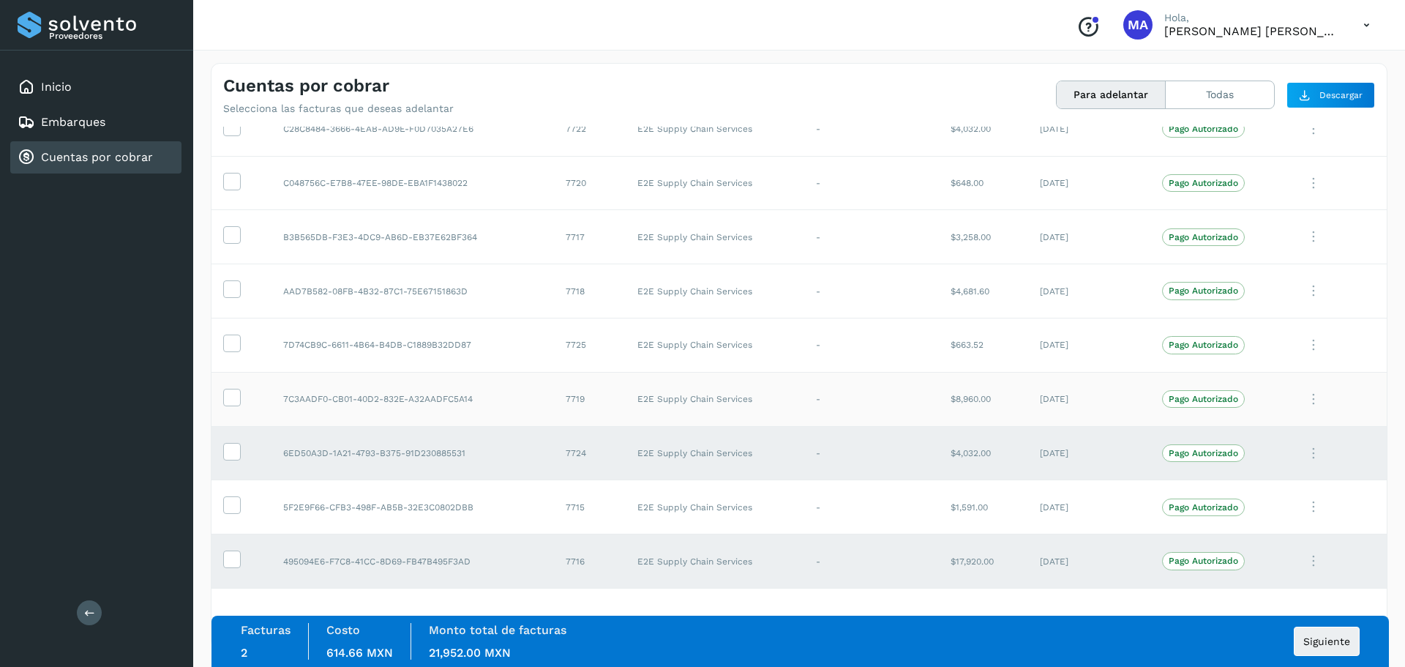
click at [223, 407] on td at bounding box center [242, 399] width 60 height 54
click at [231, 402] on icon at bounding box center [231, 396] width 15 height 15
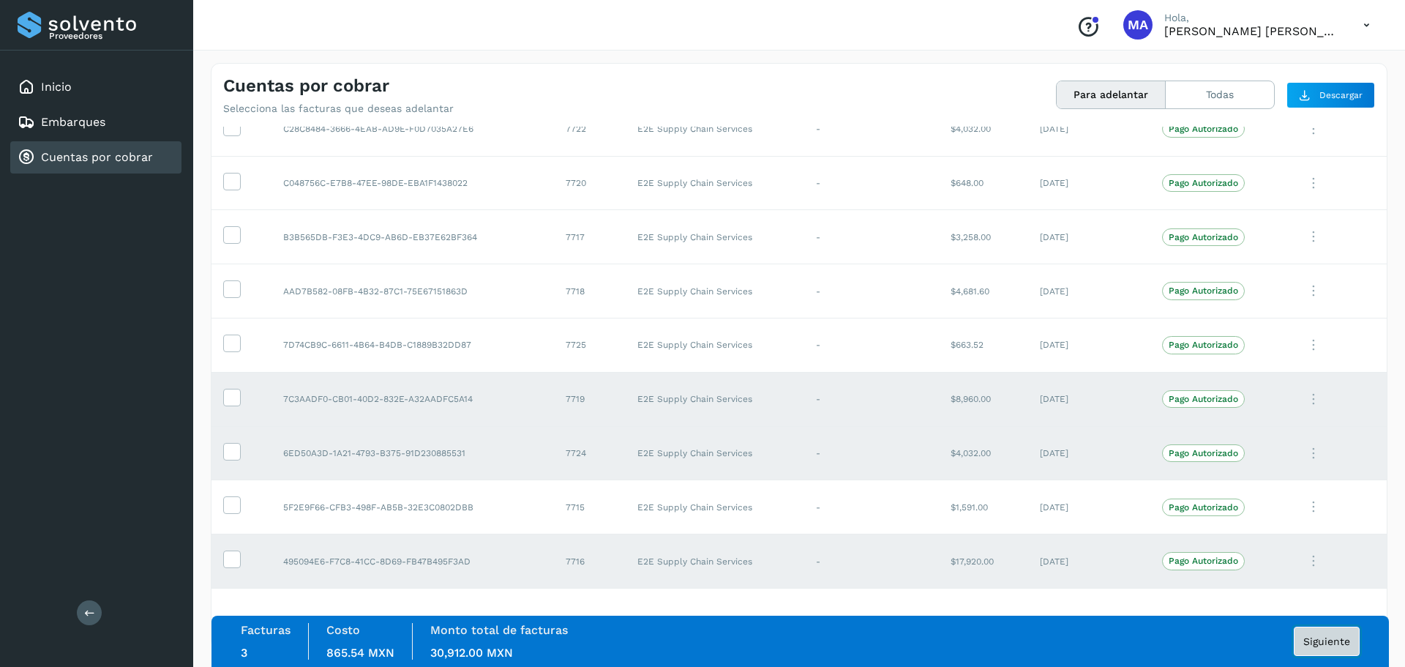
click at [1329, 648] on button "Siguiente" at bounding box center [1327, 641] width 66 height 29
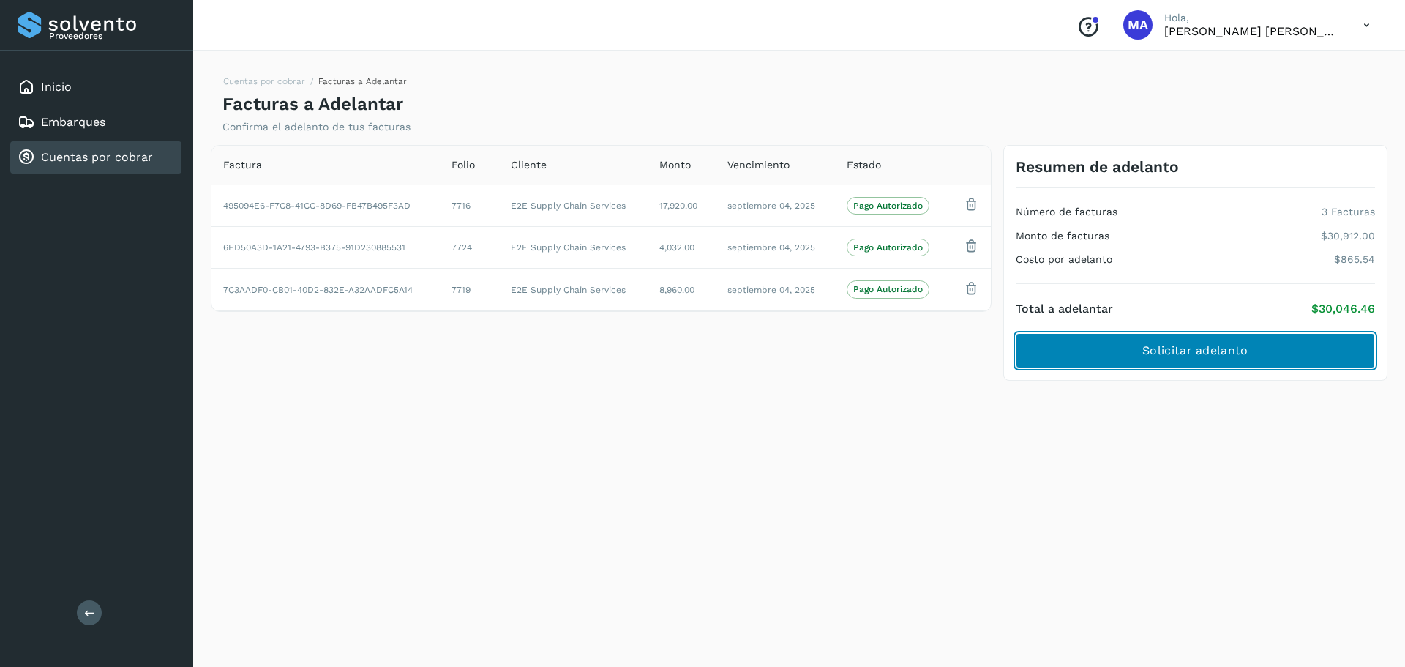
click at [1109, 356] on button "Solicitar adelanto" at bounding box center [1195, 350] width 359 height 35
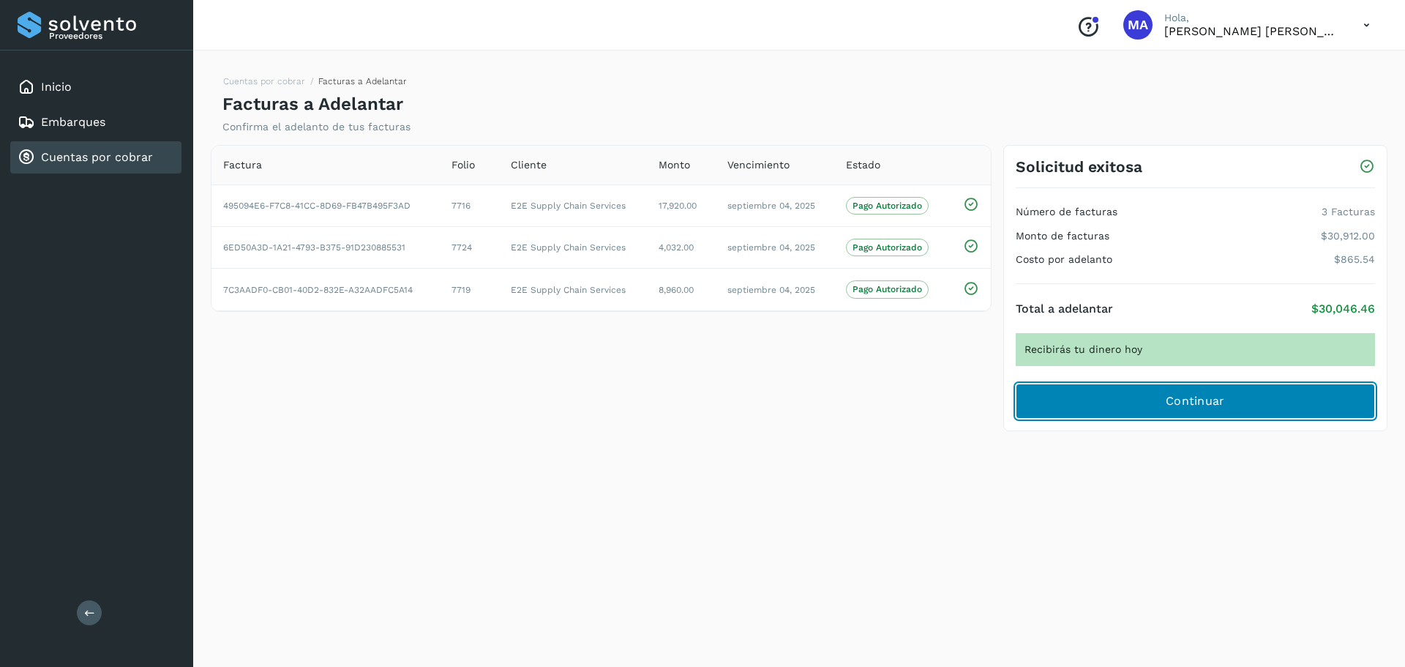
click at [1268, 405] on button "Continuar" at bounding box center [1195, 401] width 359 height 35
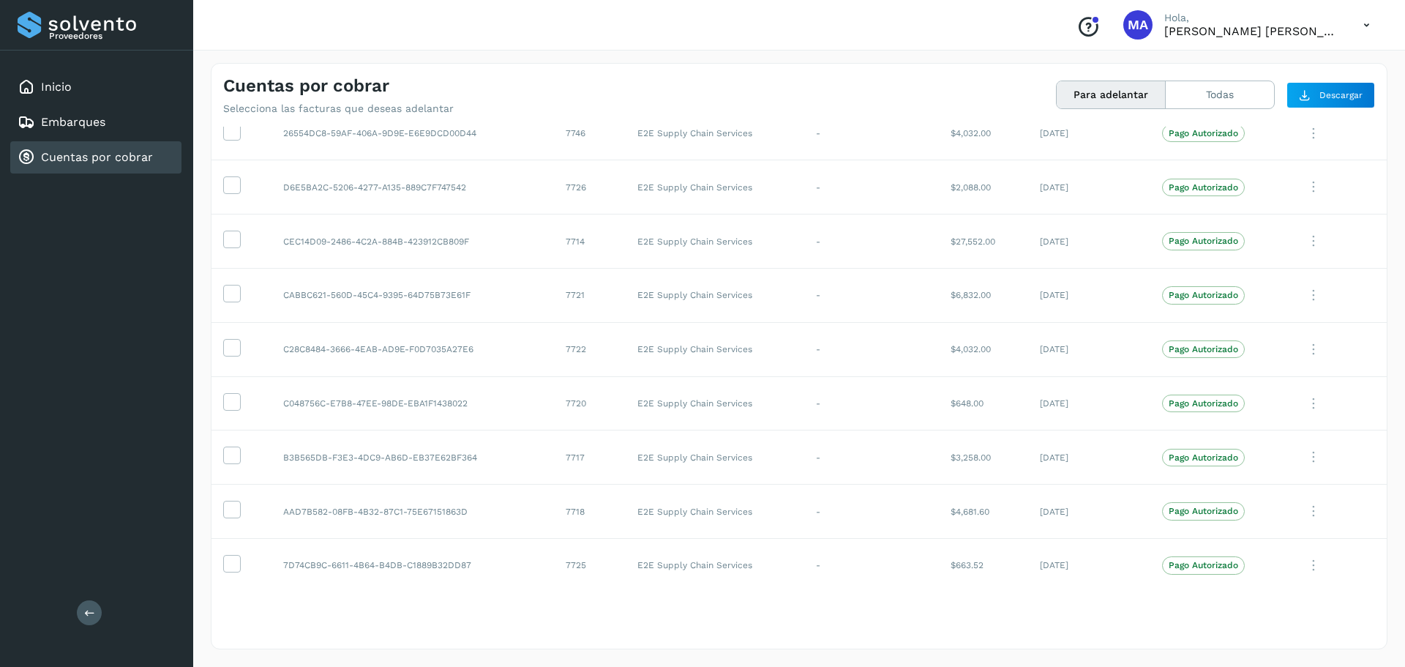
scroll to position [2227, 0]
click at [886, 72] on div "Cuentas por cobrar Selecciona las facturas que deseas adelantar Para adelantar …" at bounding box center [799, 89] width 1175 height 51
